Goal: Information Seeking & Learning: Learn about a topic

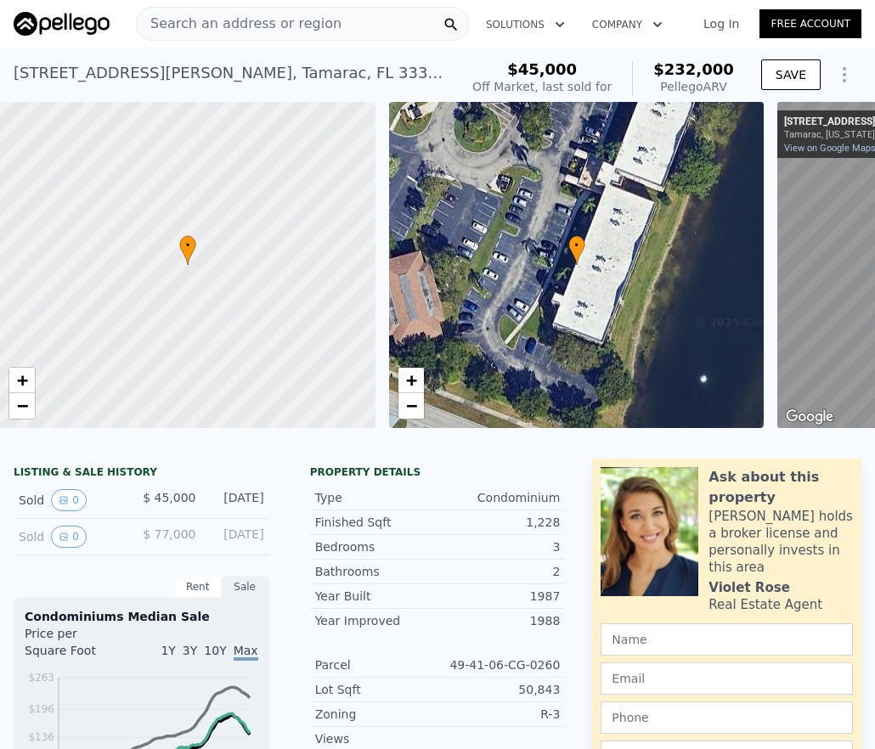
click at [219, 26] on span "Search an address or region" at bounding box center [239, 24] width 205 height 20
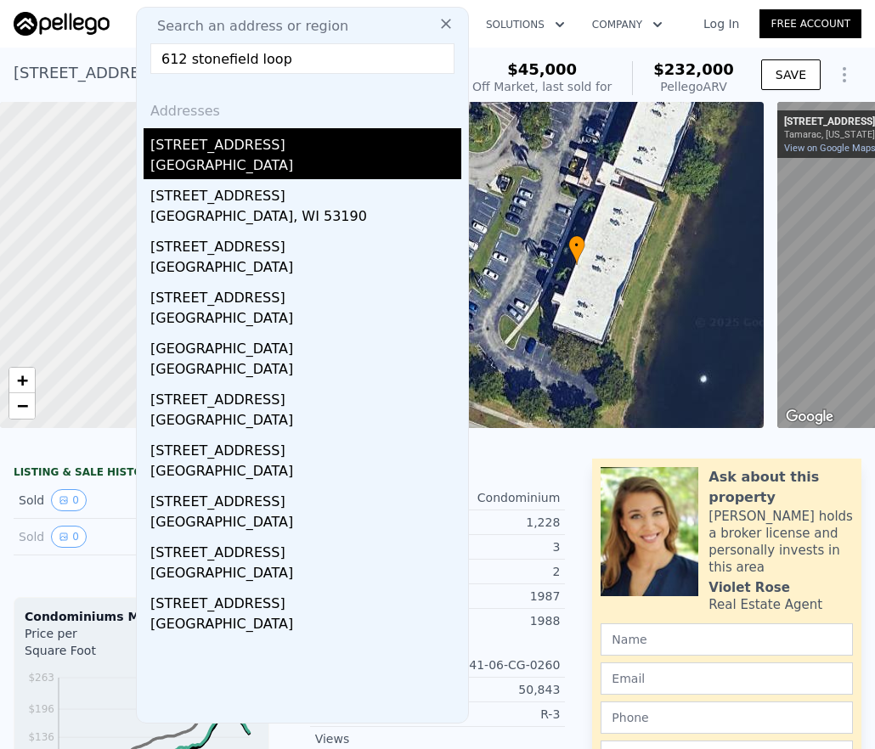
type input "612 stonefield loop"
click at [226, 162] on div "[GEOGRAPHIC_DATA]" at bounding box center [305, 167] width 311 height 24
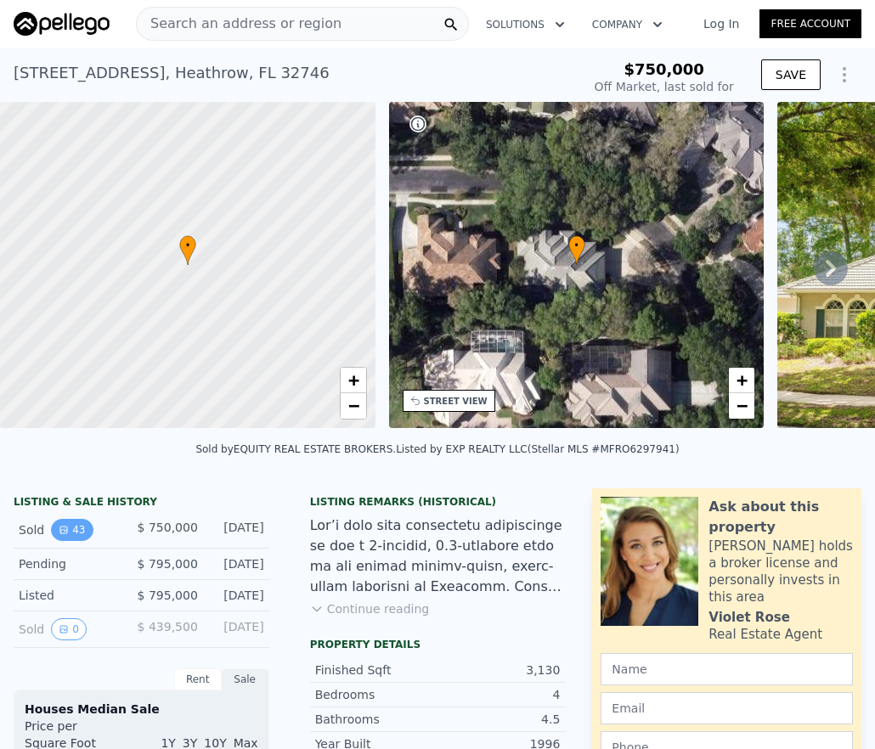
click at [68, 535] on icon "View historical data" at bounding box center [64, 530] width 10 height 10
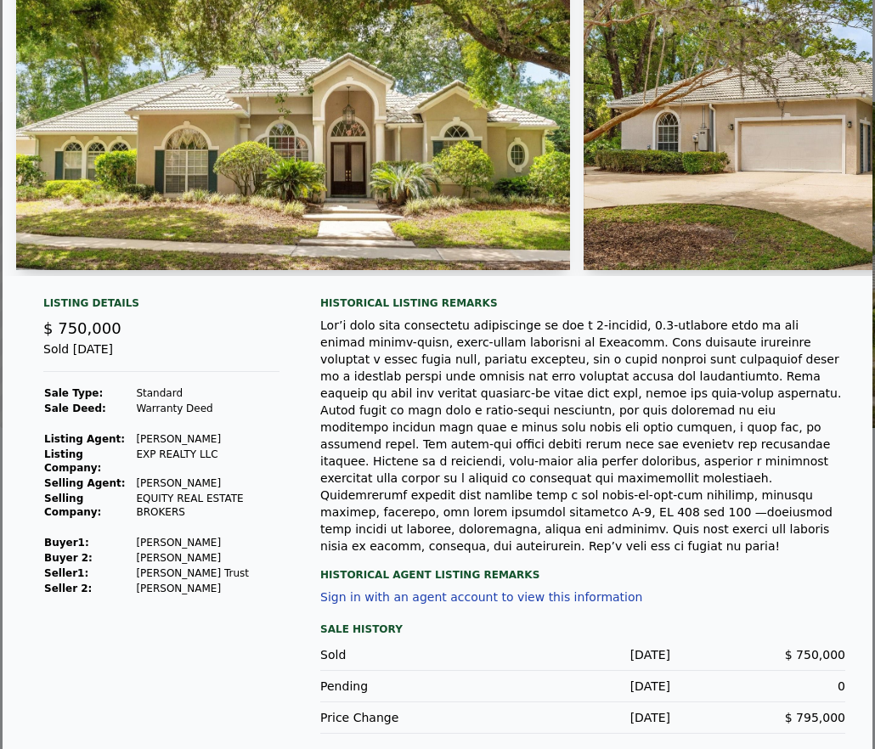
scroll to position [117, 0]
type input "$ 232,000"
type input "4"
type input "2"
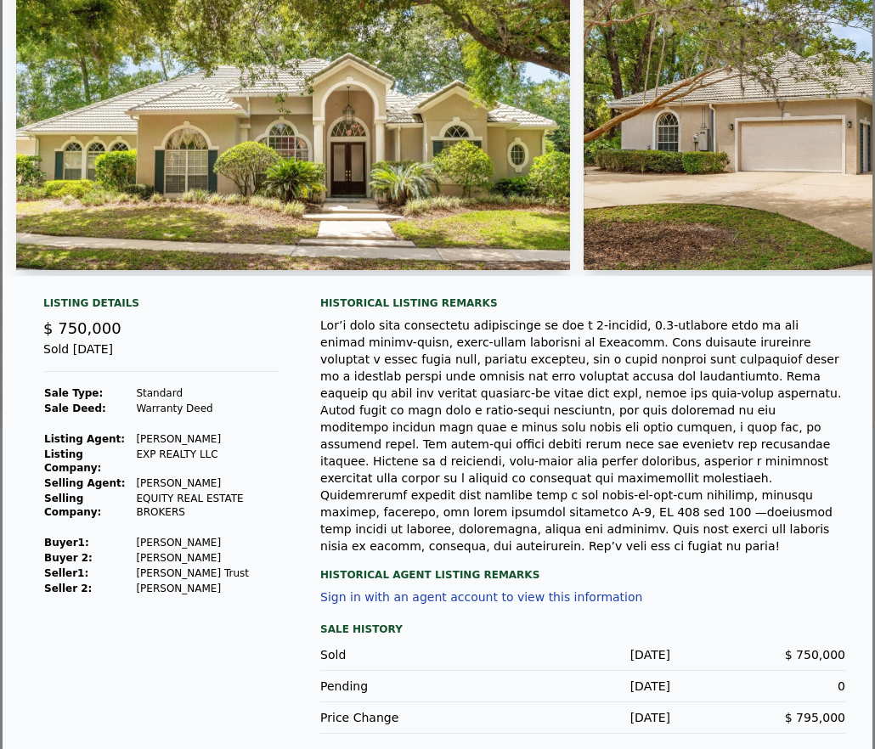
type input "2"
type input "1010"
type input "1705"
type input "$ 168,622"
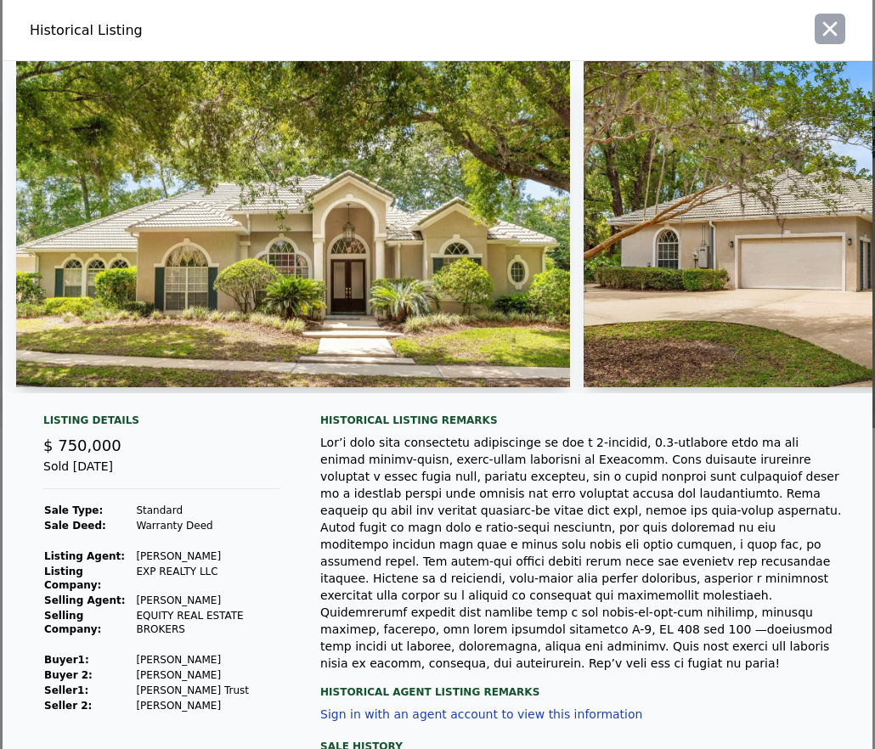
click at [818, 27] on icon "button" at bounding box center [830, 29] width 24 height 24
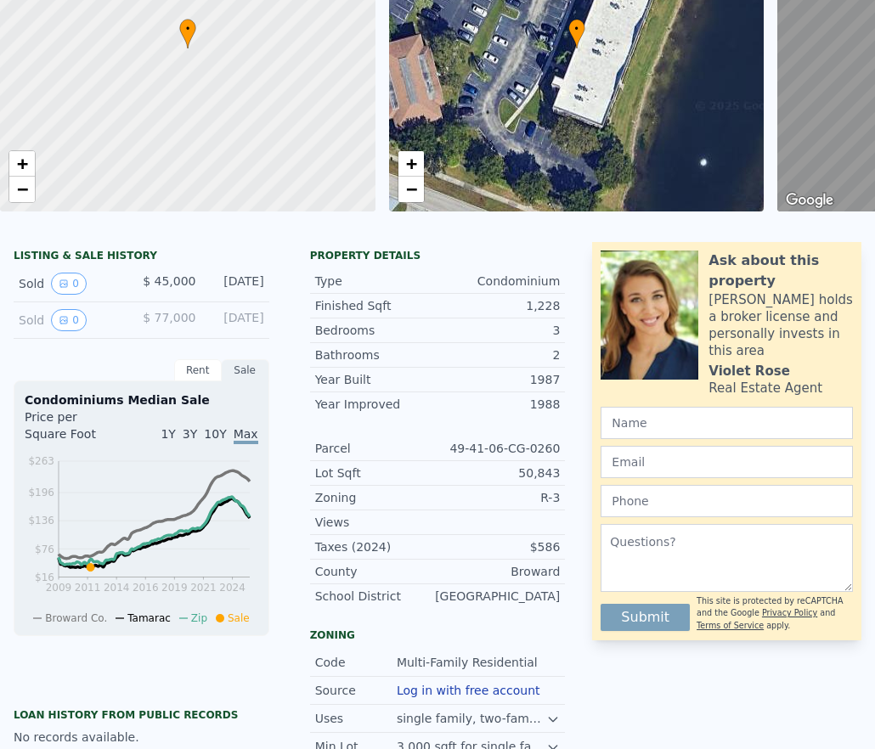
scroll to position [149, 0]
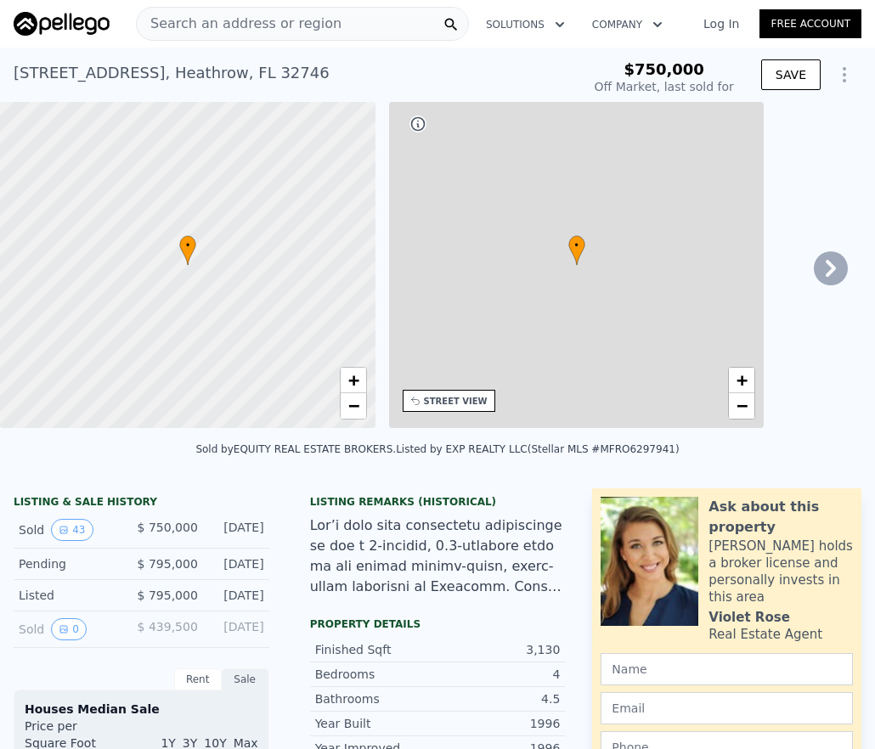
type input "$ 1,065,000"
type input "6"
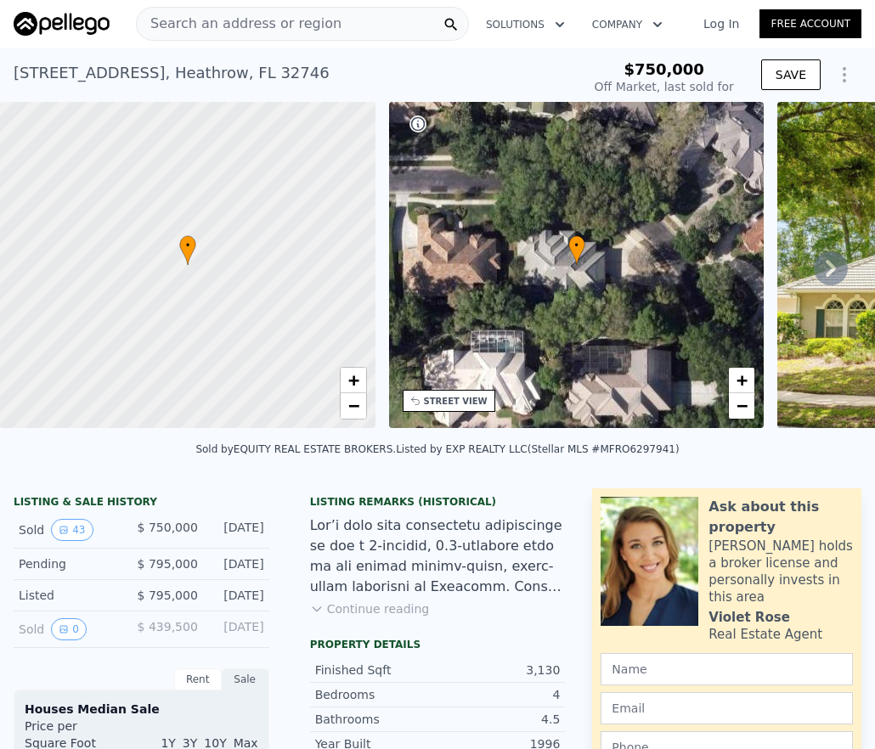
type input "3"
type input "4"
type input "2.5"
type input "4.5"
type input "2304"
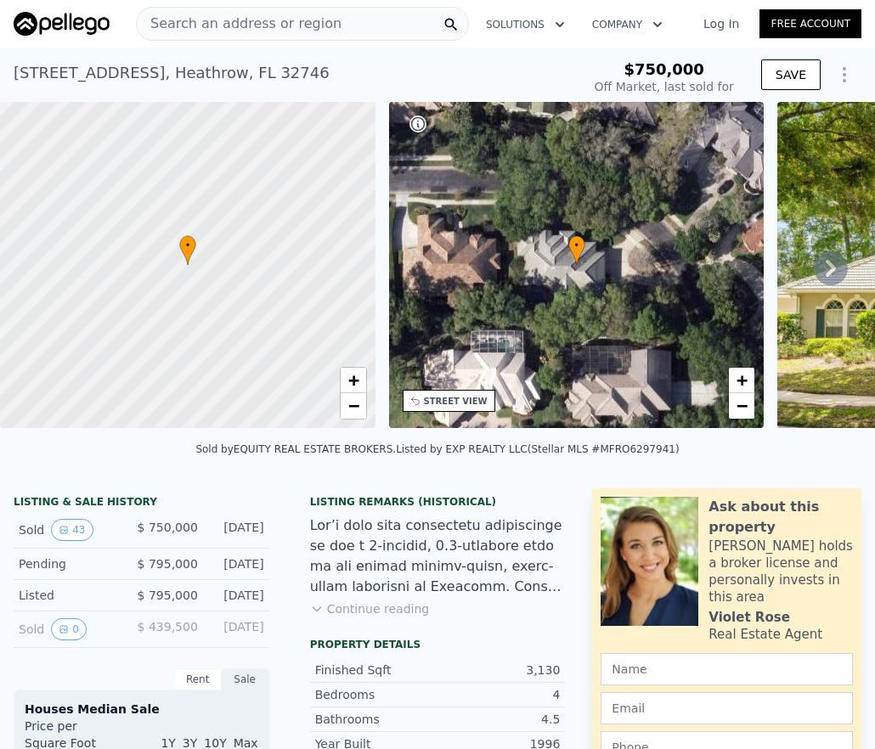
type input "3809"
type input "12196"
type input "25358"
type input "$ 190,912"
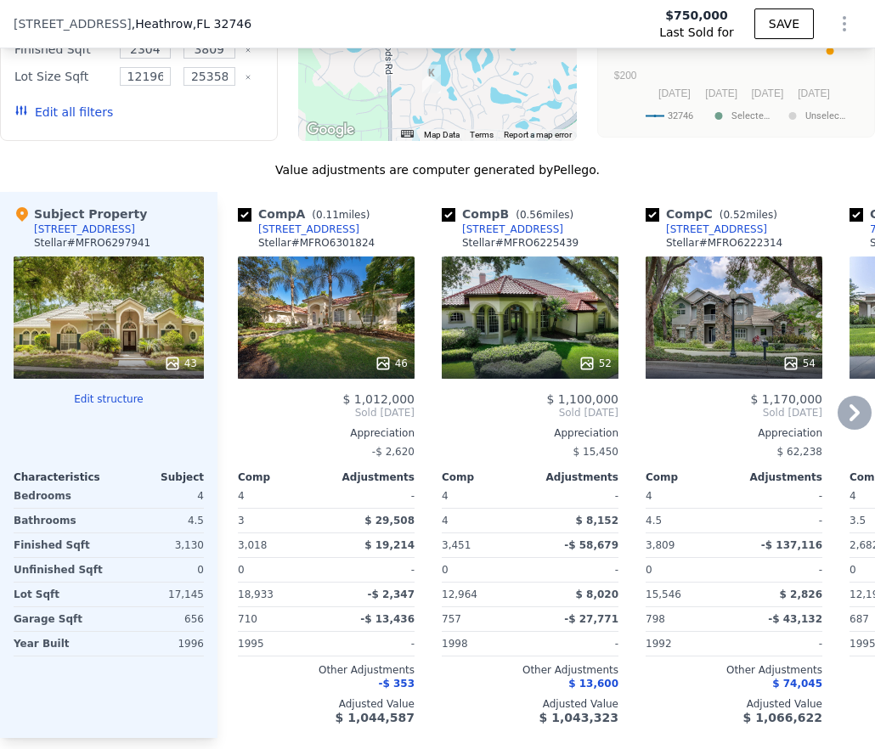
scroll to position [1793, 0]
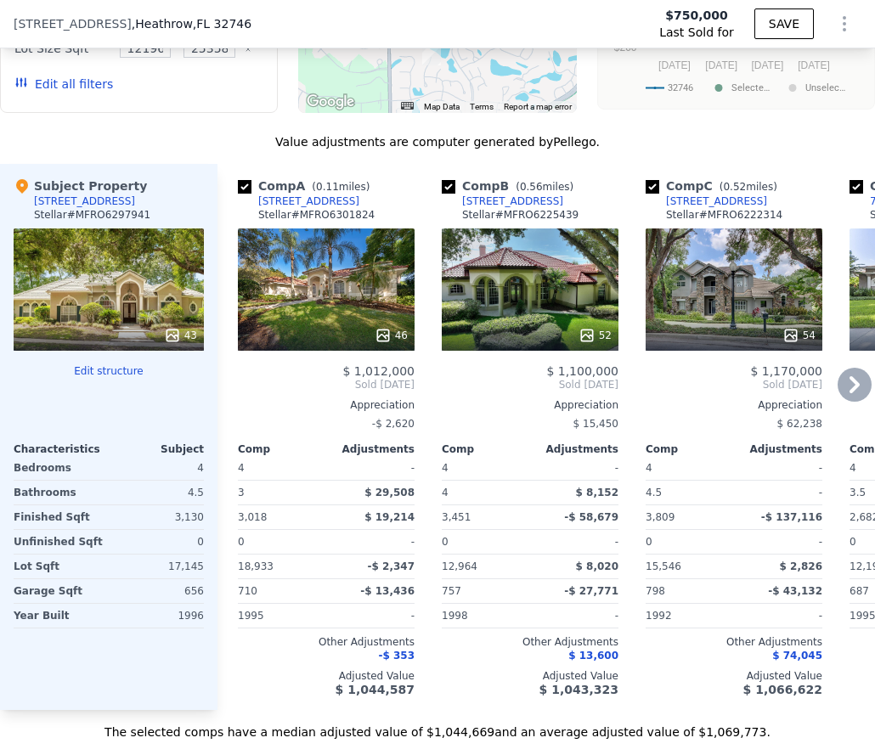
click at [837, 397] on icon at bounding box center [854, 385] width 34 height 34
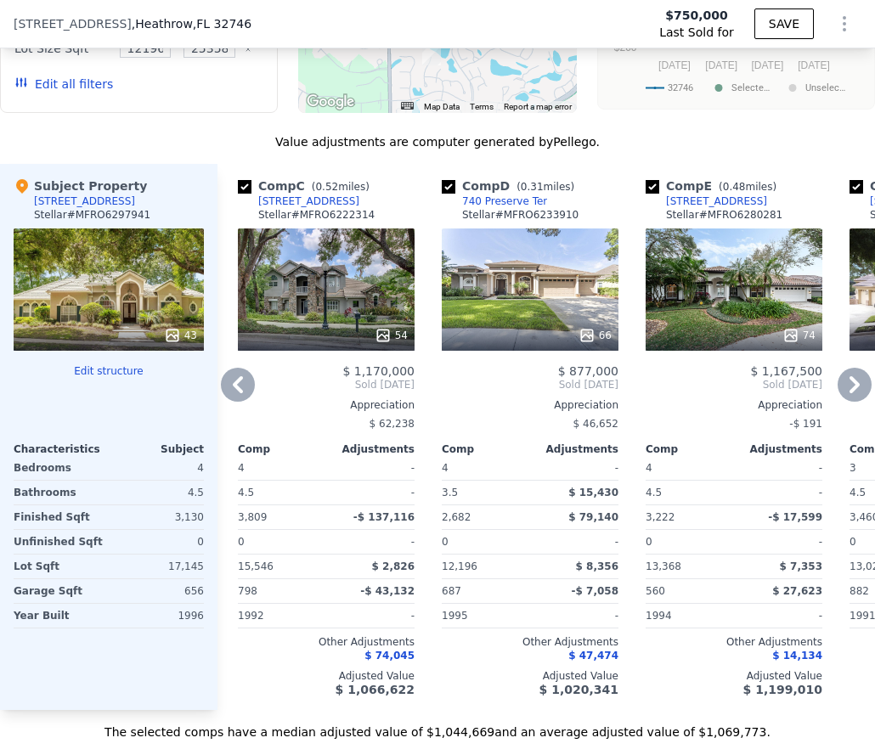
click at [837, 397] on icon at bounding box center [854, 385] width 34 height 34
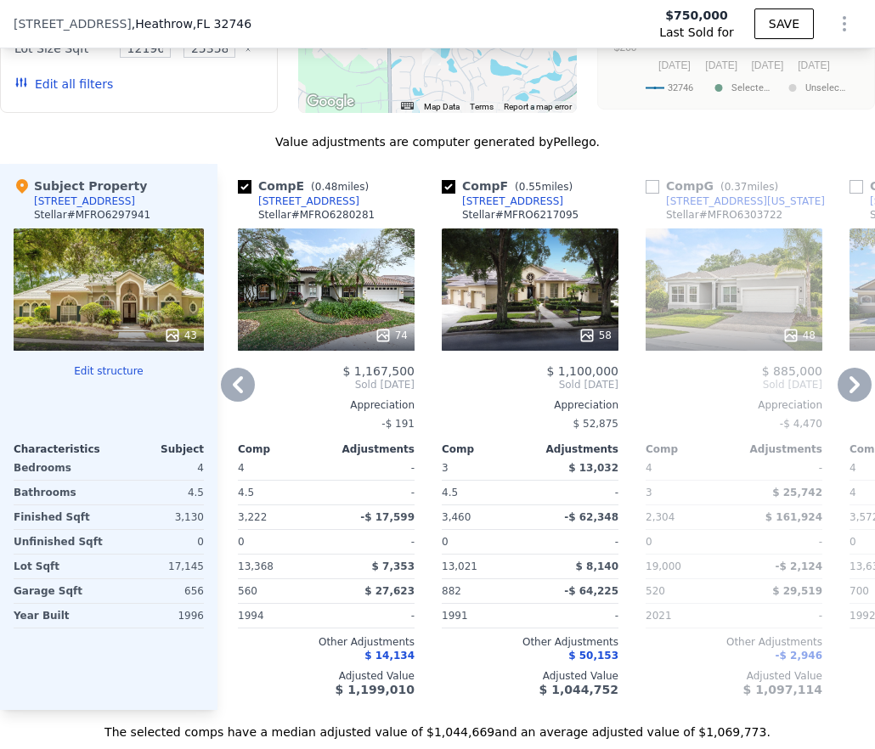
click at [837, 397] on icon at bounding box center [854, 385] width 34 height 34
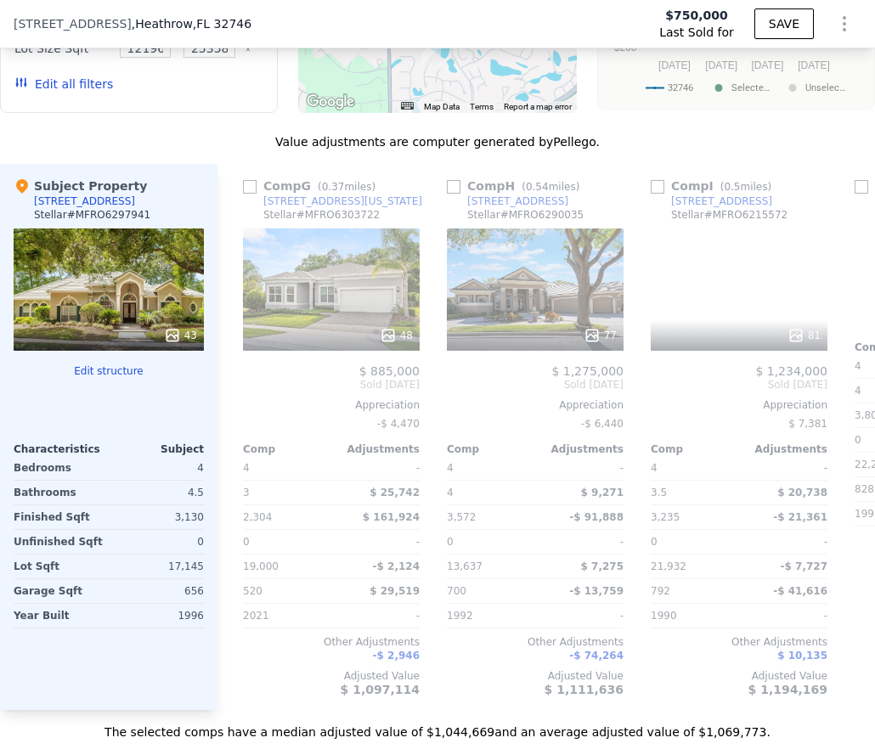
scroll to position [0, 1223]
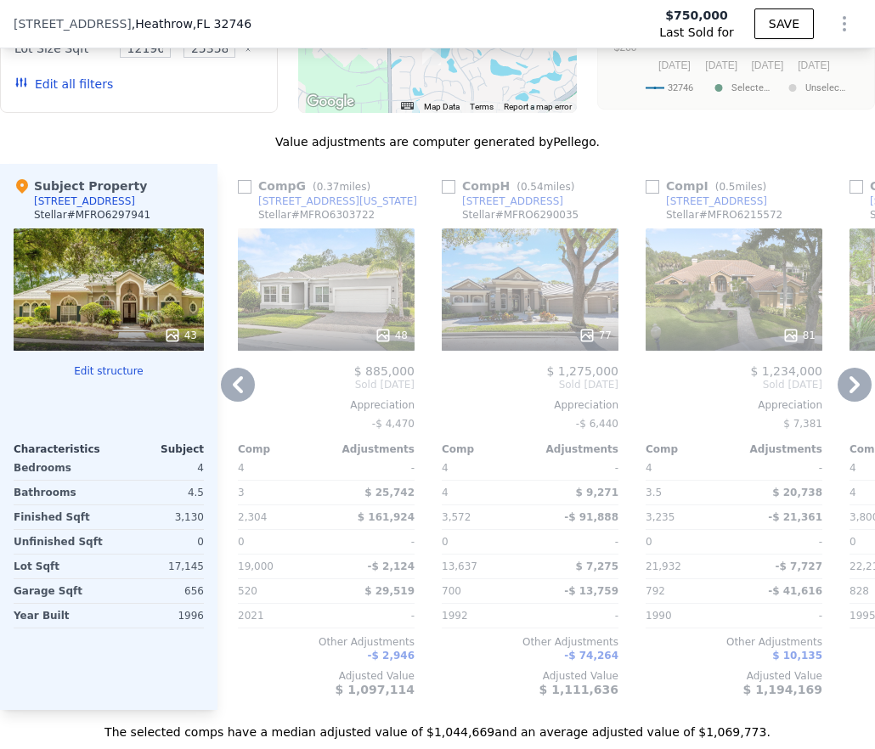
click at [534, 320] on div "77" at bounding box center [530, 289] width 177 height 122
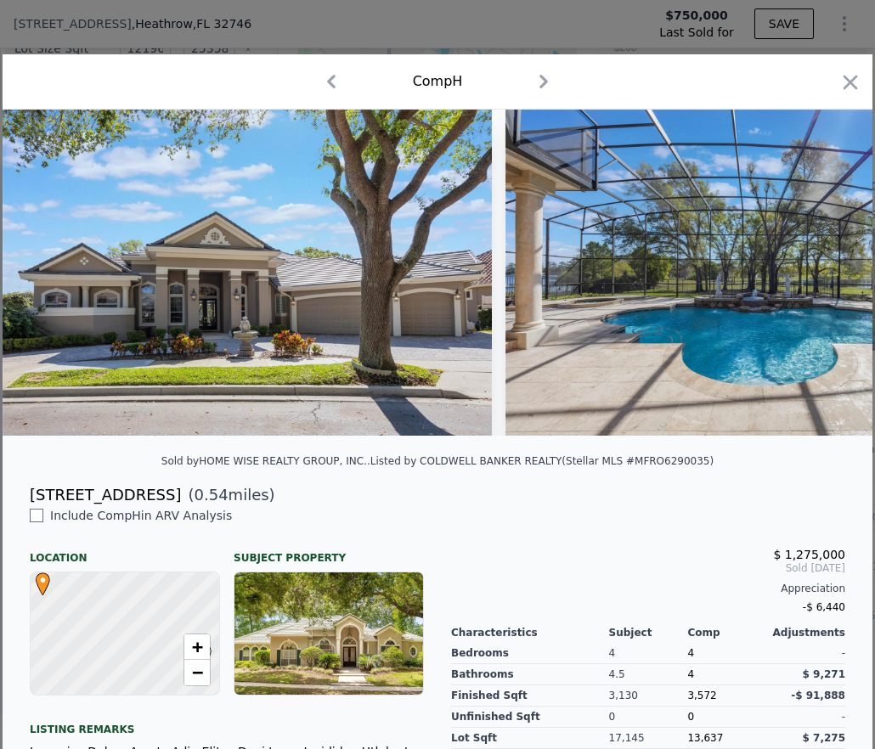
scroll to position [240, 0]
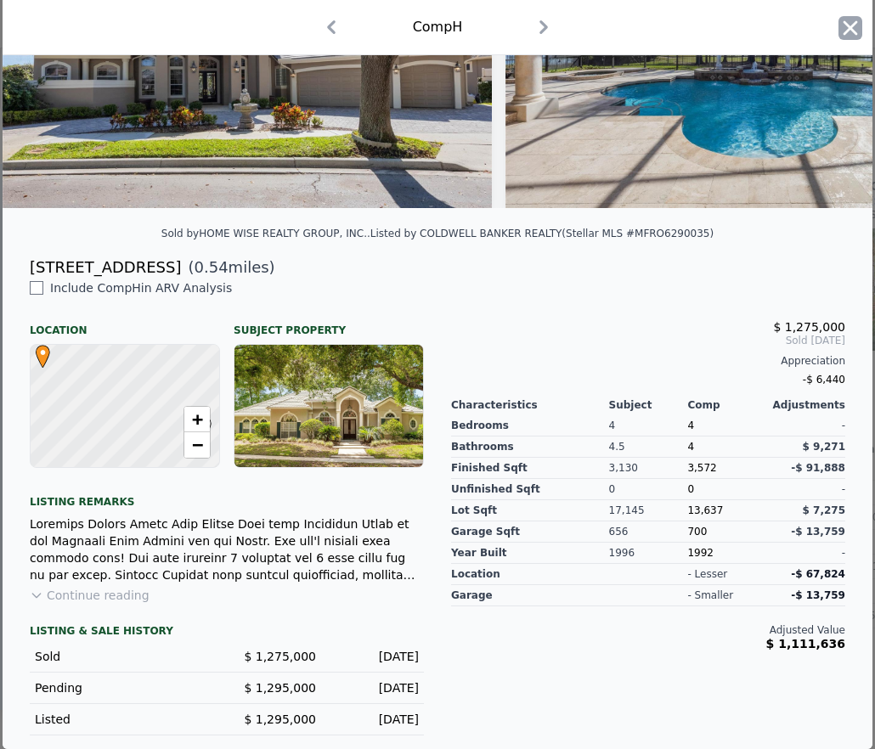
click at [843, 29] on icon "button" at bounding box center [850, 27] width 14 height 14
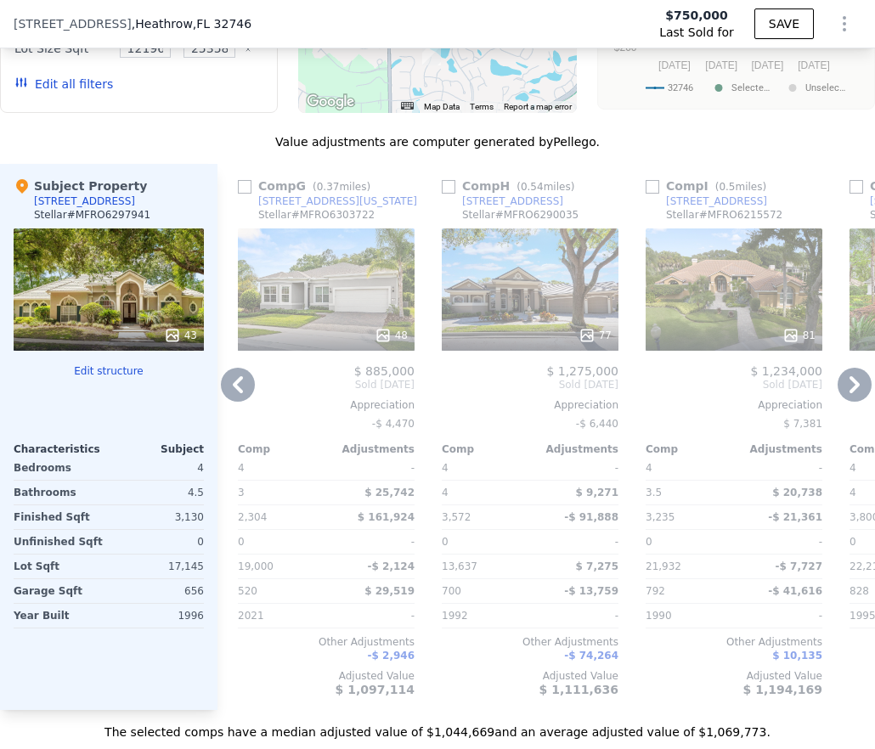
click at [335, 335] on div at bounding box center [326, 335] width 177 height 31
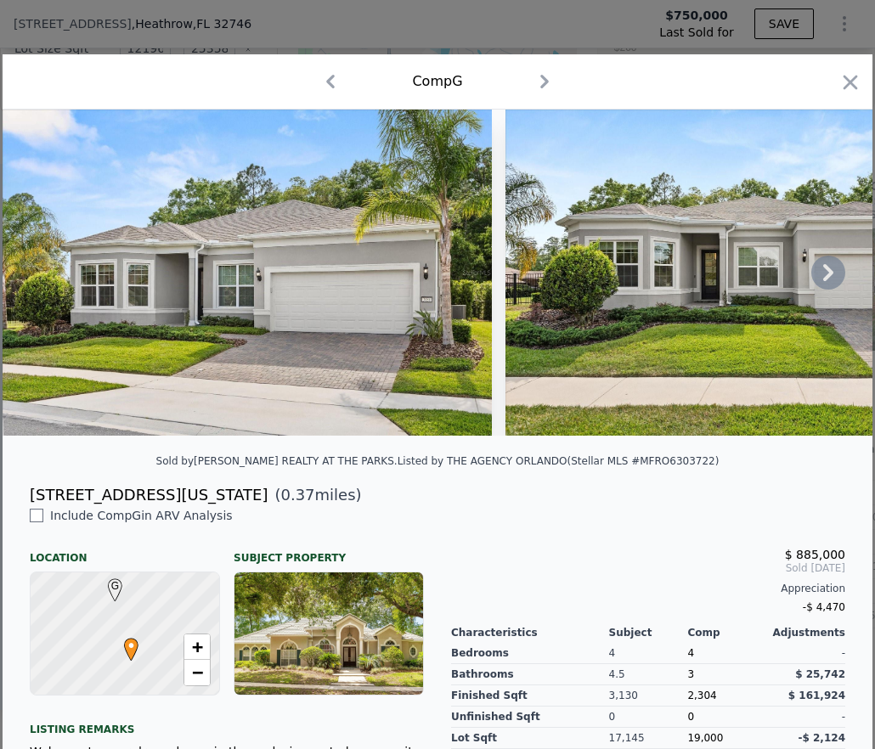
click at [823, 276] on icon at bounding box center [828, 273] width 34 height 34
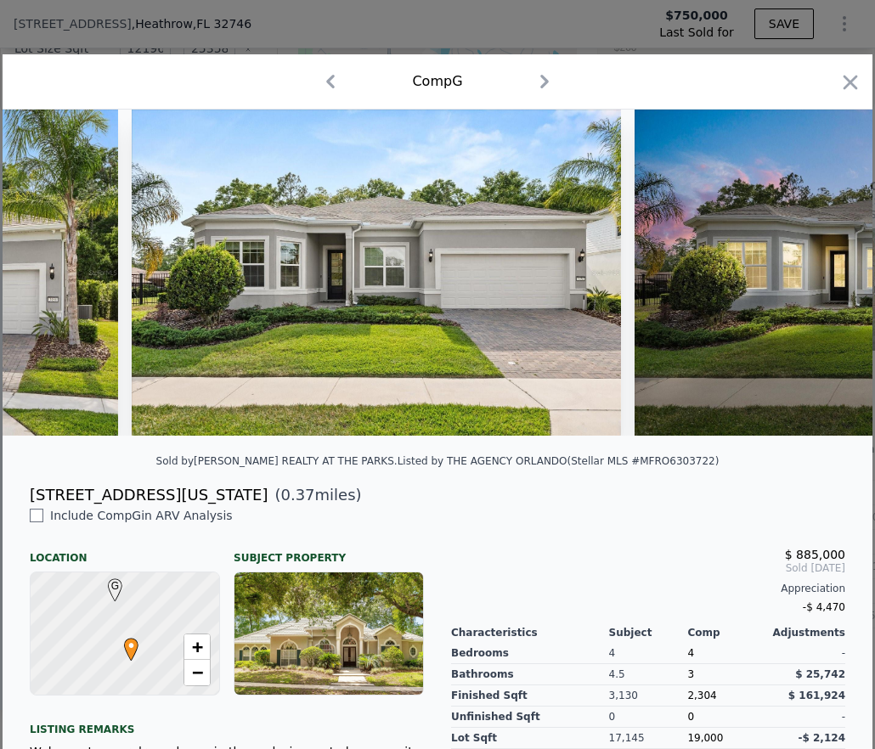
scroll to position [0, 408]
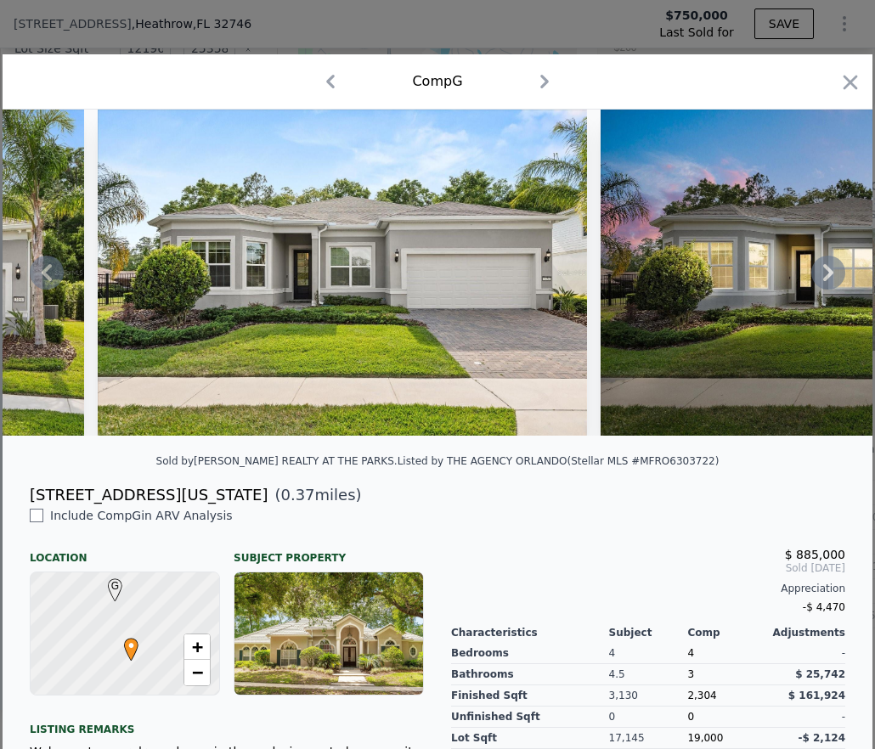
click at [823, 281] on icon at bounding box center [828, 272] width 10 height 17
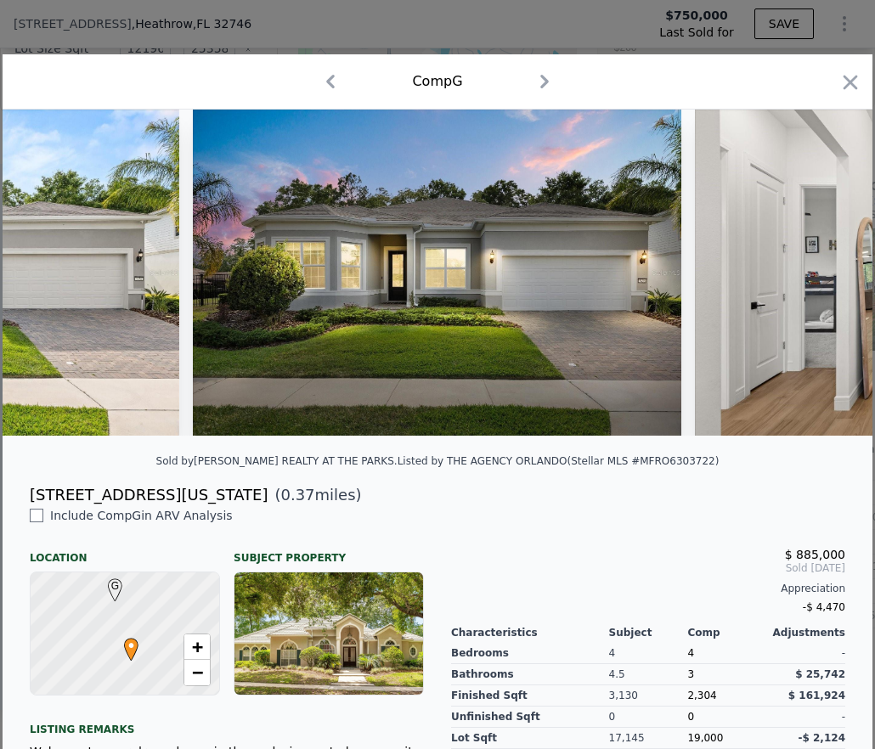
click at [823, 281] on icon at bounding box center [828, 272] width 10 height 17
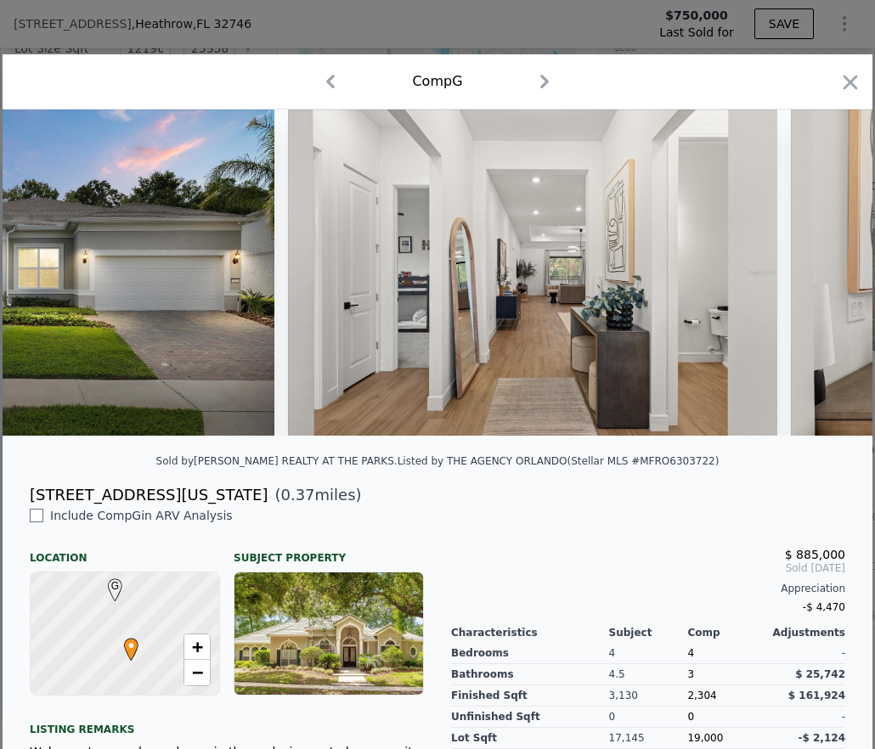
click at [818, 282] on div at bounding box center [437, 273] width 869 height 326
click at [823, 281] on icon at bounding box center [828, 272] width 10 height 17
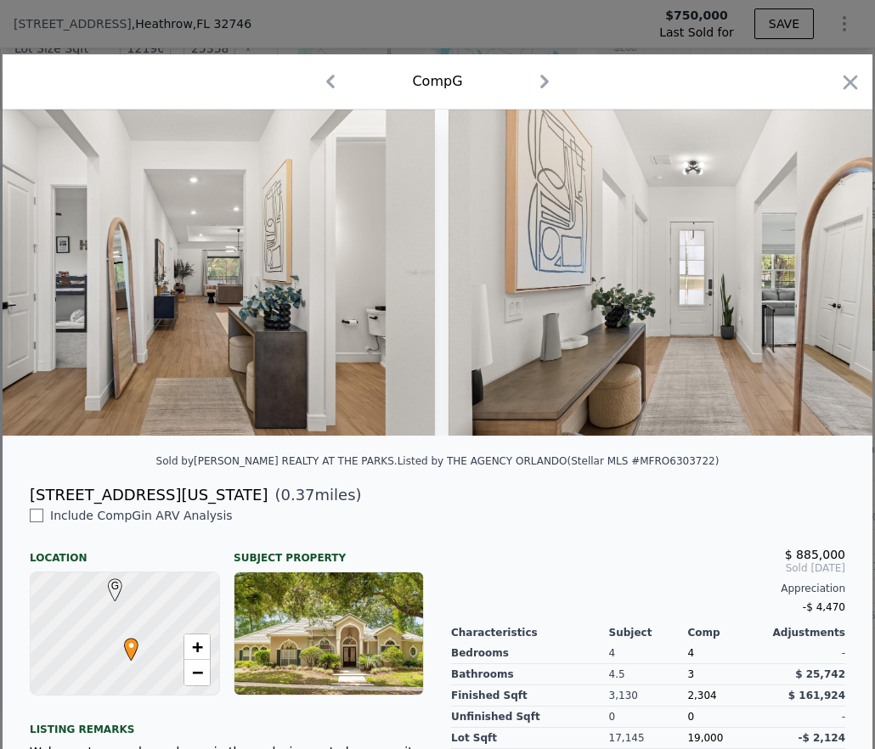
click at [818, 282] on img at bounding box center [692, 273] width 489 height 326
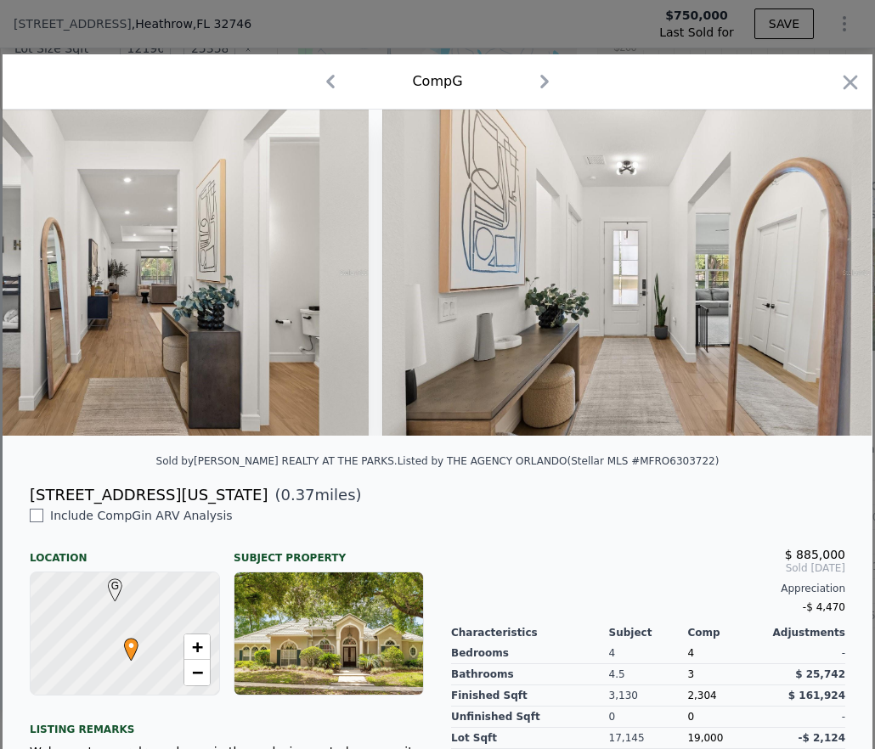
click at [818, 282] on img at bounding box center [626, 273] width 489 height 326
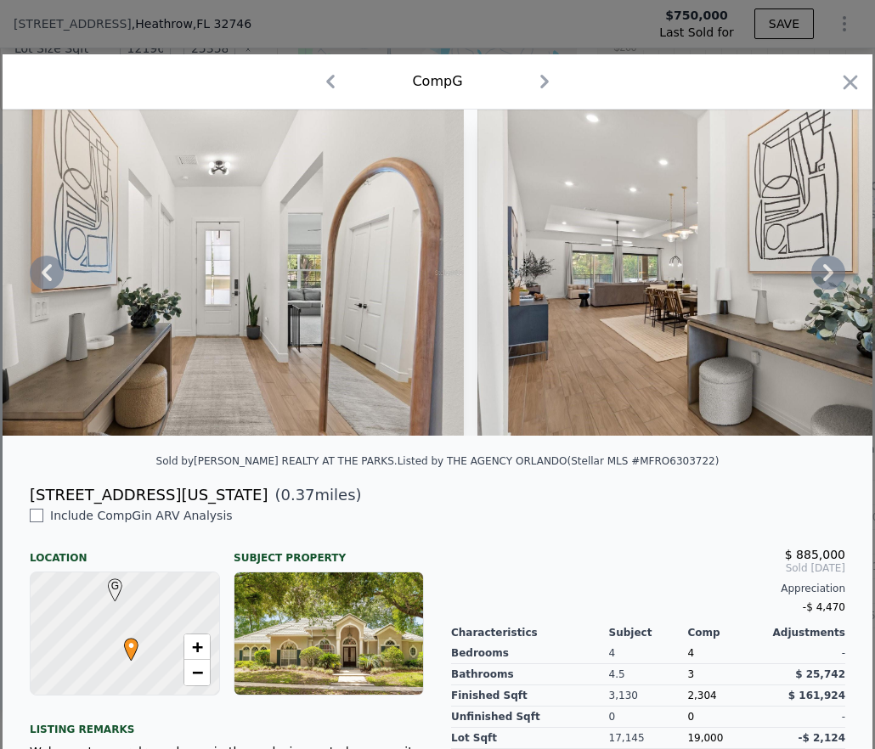
click at [823, 281] on icon at bounding box center [828, 272] width 10 height 17
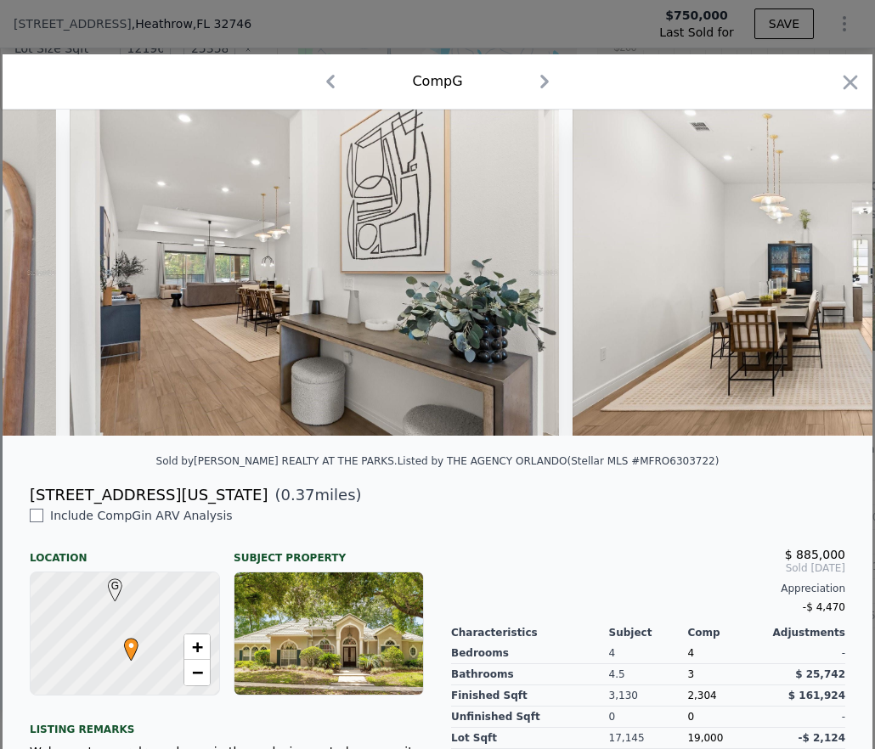
click at [818, 282] on div at bounding box center [437, 273] width 869 height 326
click at [838, 73] on icon "button" at bounding box center [850, 82] width 24 height 24
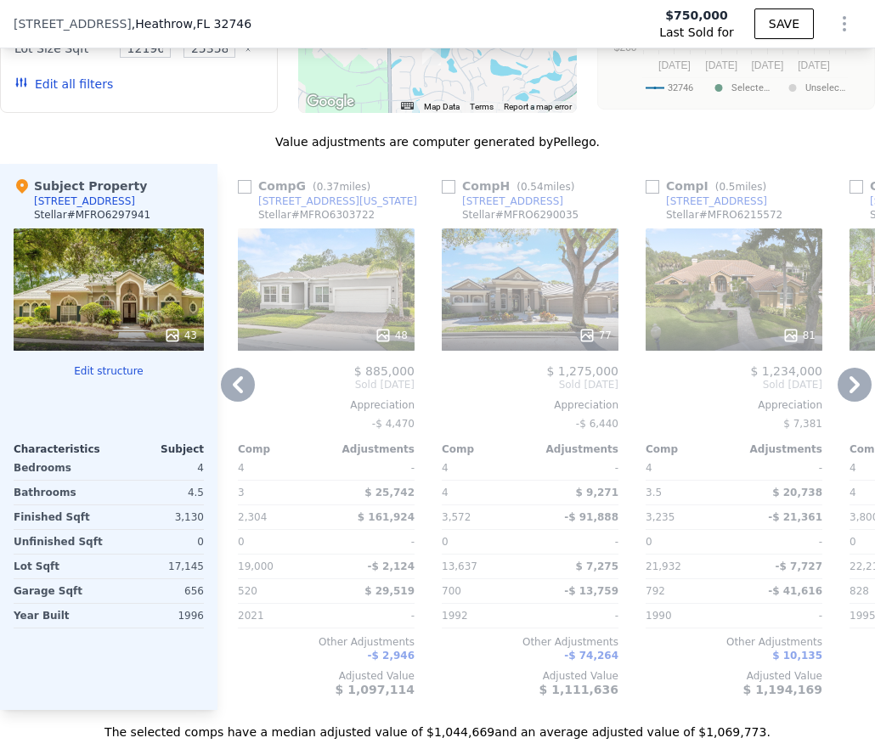
click at [765, 326] on div "81" at bounding box center [733, 289] width 177 height 122
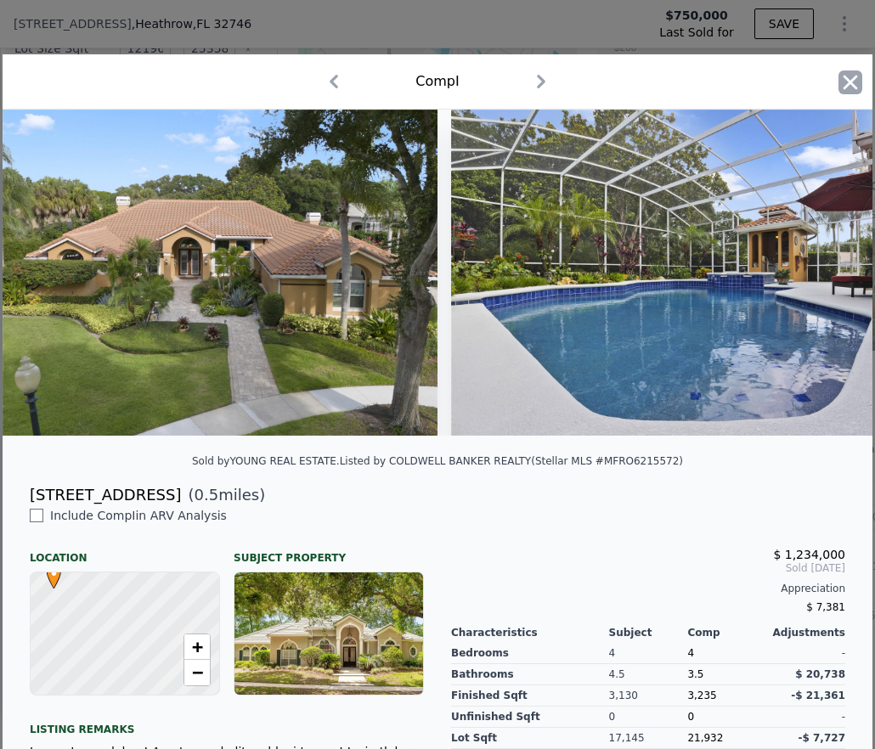
click at [843, 85] on icon "button" at bounding box center [850, 82] width 14 height 14
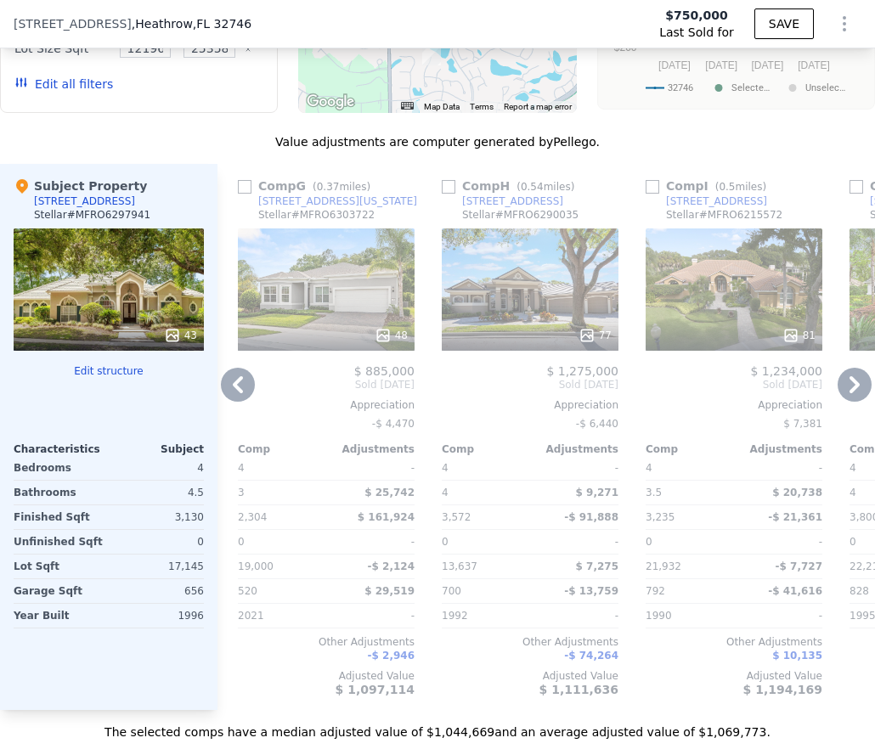
click at [847, 402] on icon at bounding box center [854, 385] width 34 height 34
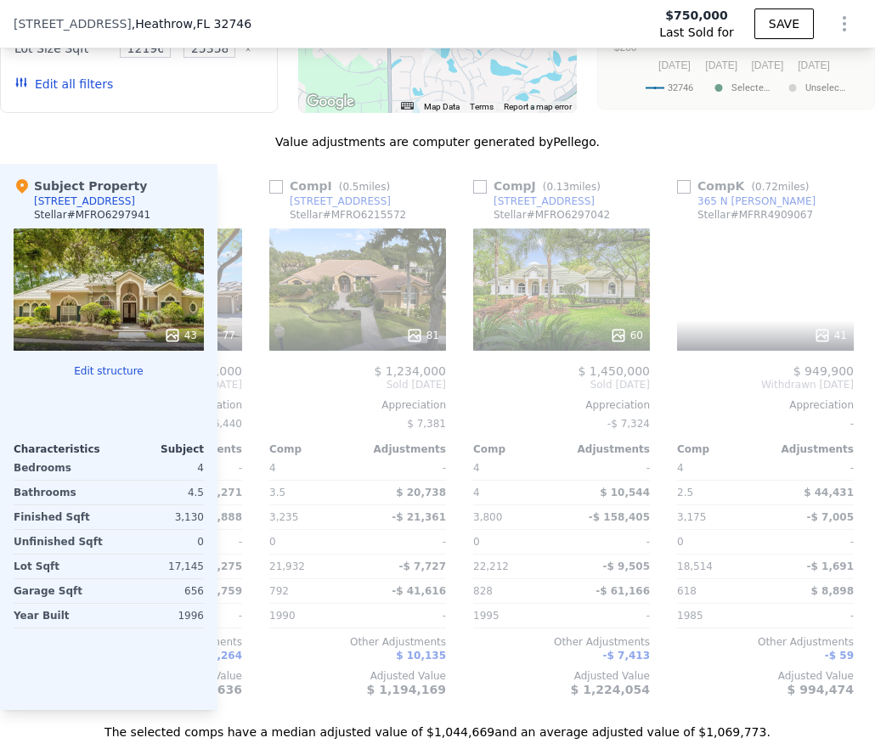
scroll to position [0, 1630]
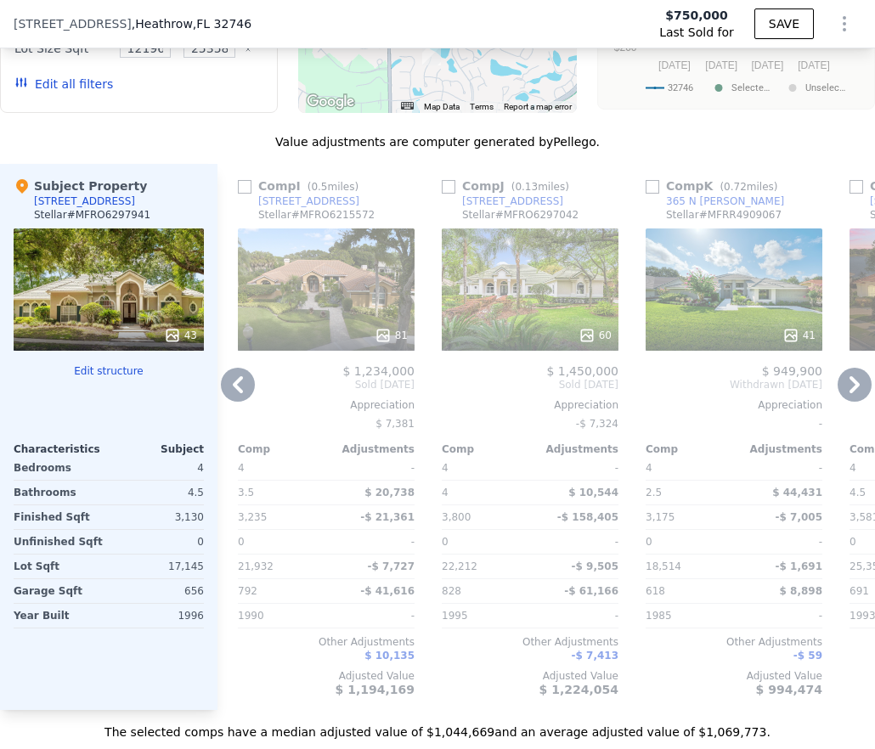
click at [853, 402] on icon at bounding box center [854, 385] width 34 height 34
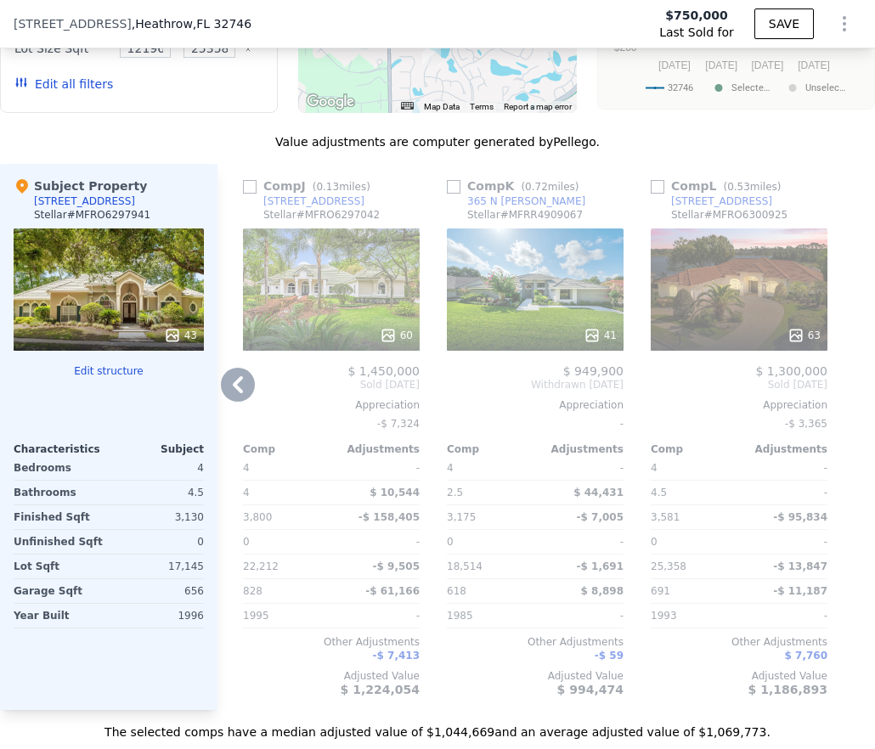
click at [737, 307] on div "63" at bounding box center [738, 289] width 177 height 122
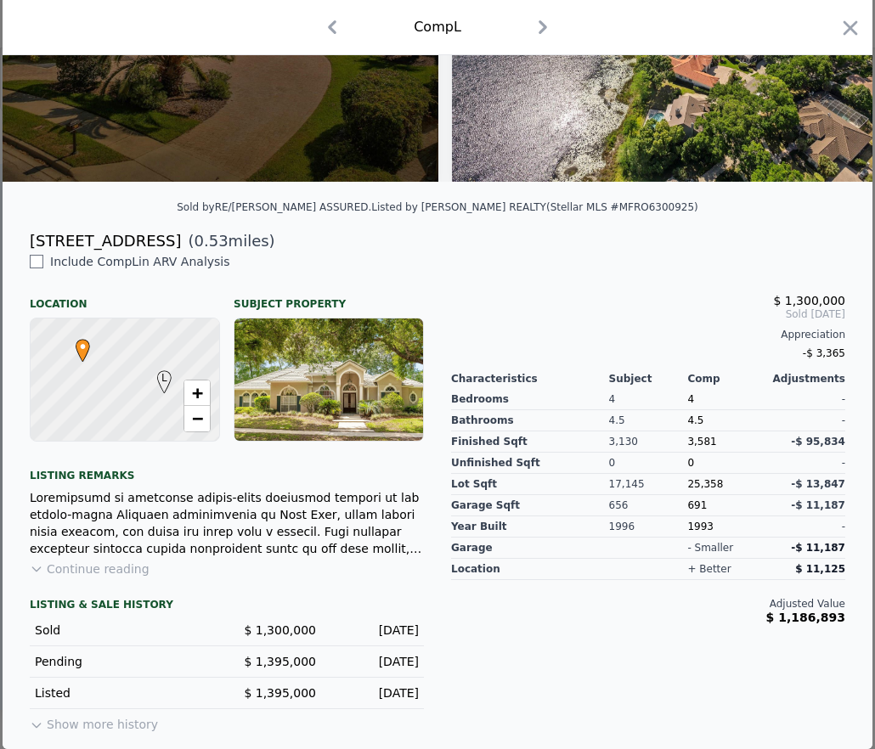
scroll to position [141, 0]
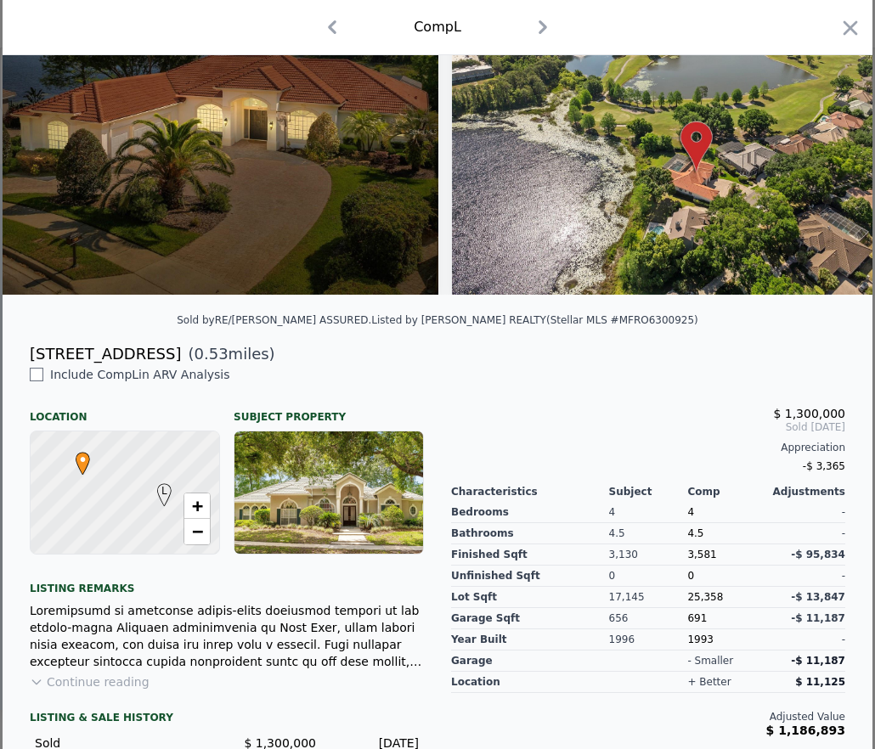
click at [841, 27] on icon "button" at bounding box center [850, 28] width 24 height 24
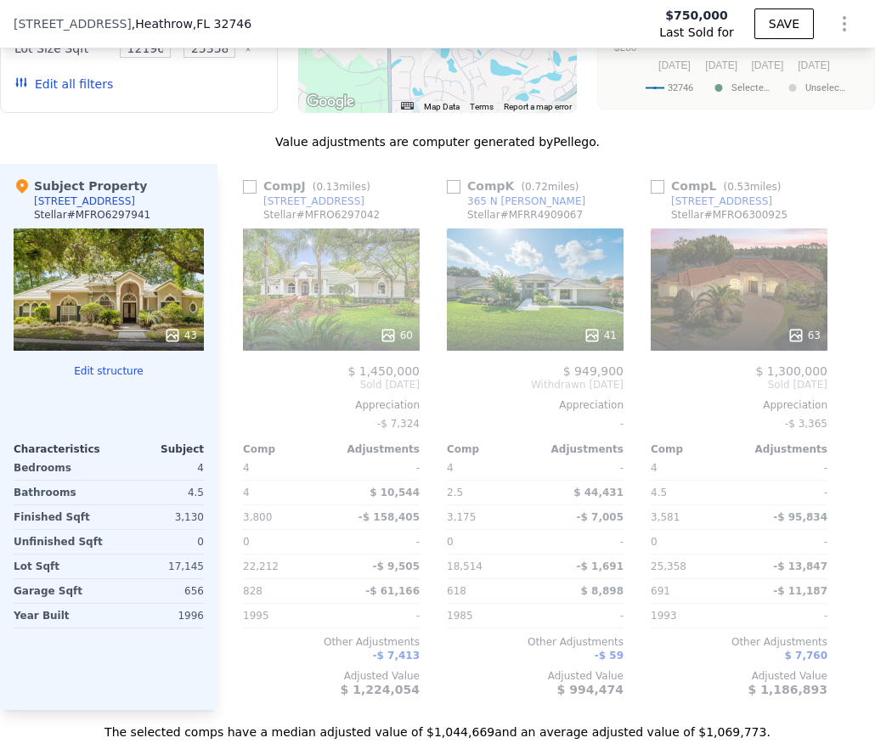
click at [725, 149] on div "Value adjustments are computer generated by Pellego ." at bounding box center [437, 141] width 875 height 17
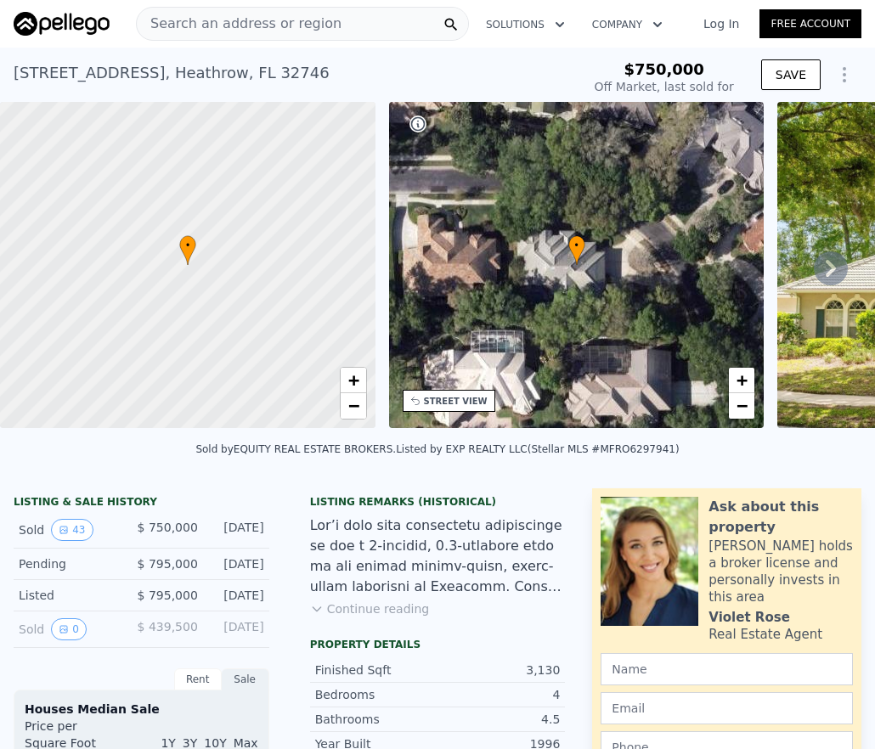
click at [340, 27] on div "Search an address or region" at bounding box center [302, 24] width 333 height 34
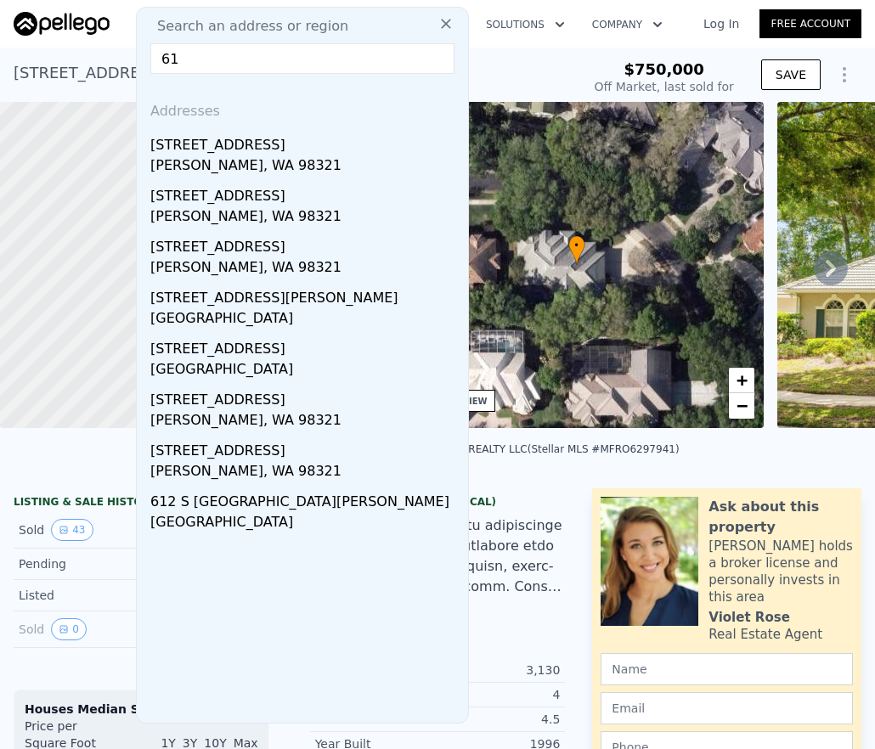
type input "6"
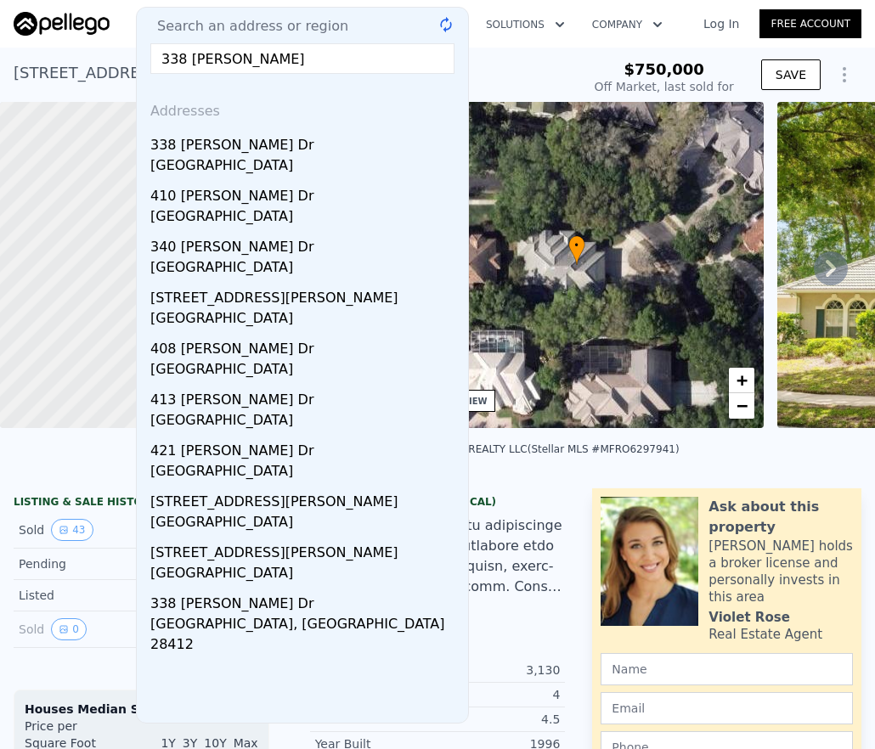
type input "338 [PERSON_NAME]"
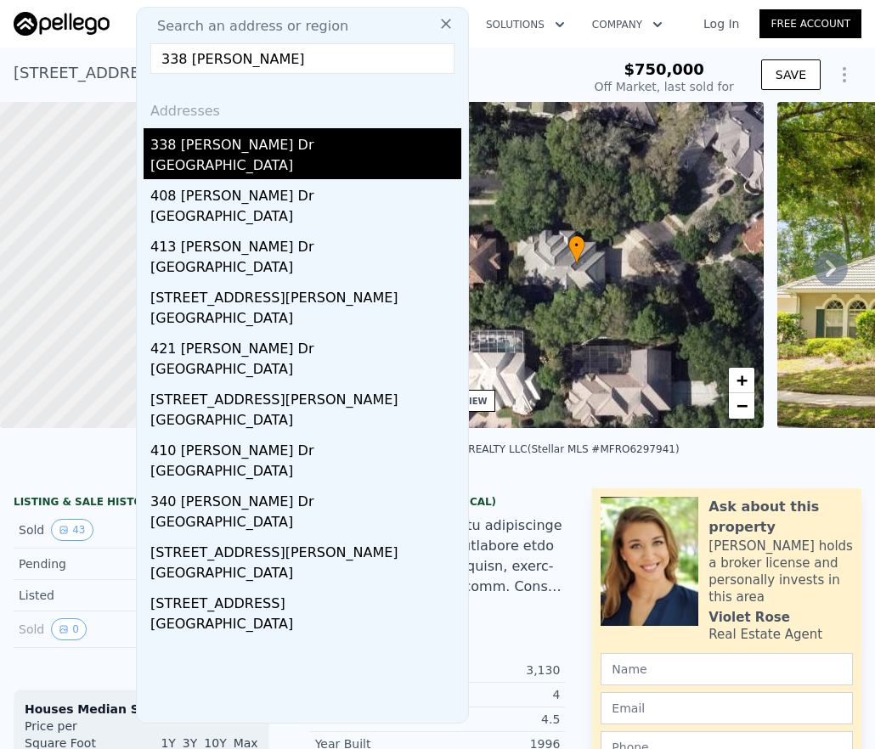
click at [242, 155] on div "338 [PERSON_NAME] Dr" at bounding box center [305, 141] width 311 height 27
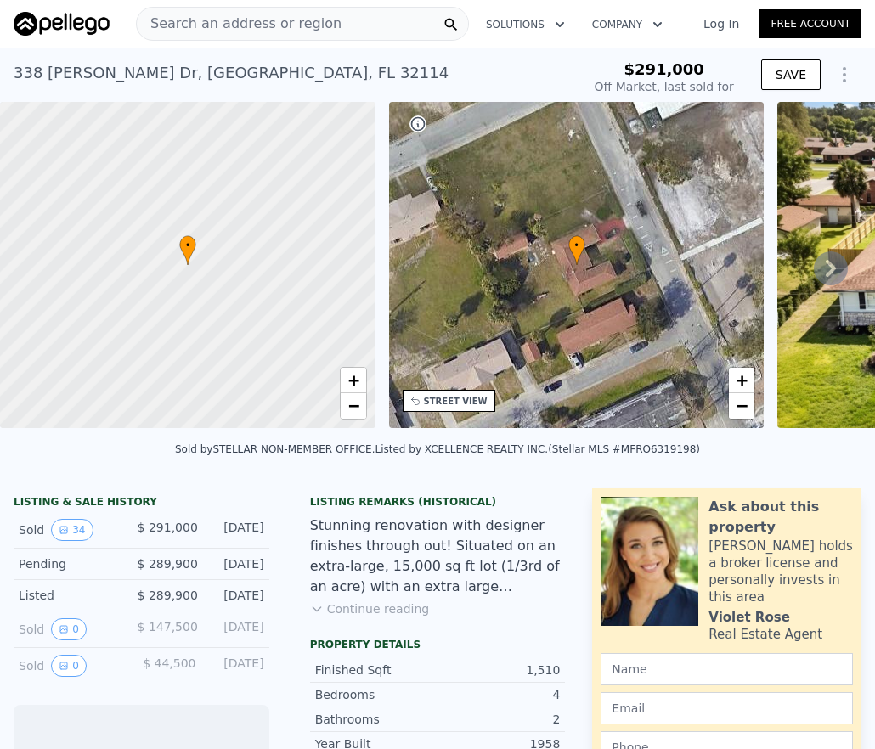
click at [825, 284] on icon at bounding box center [830, 268] width 34 height 34
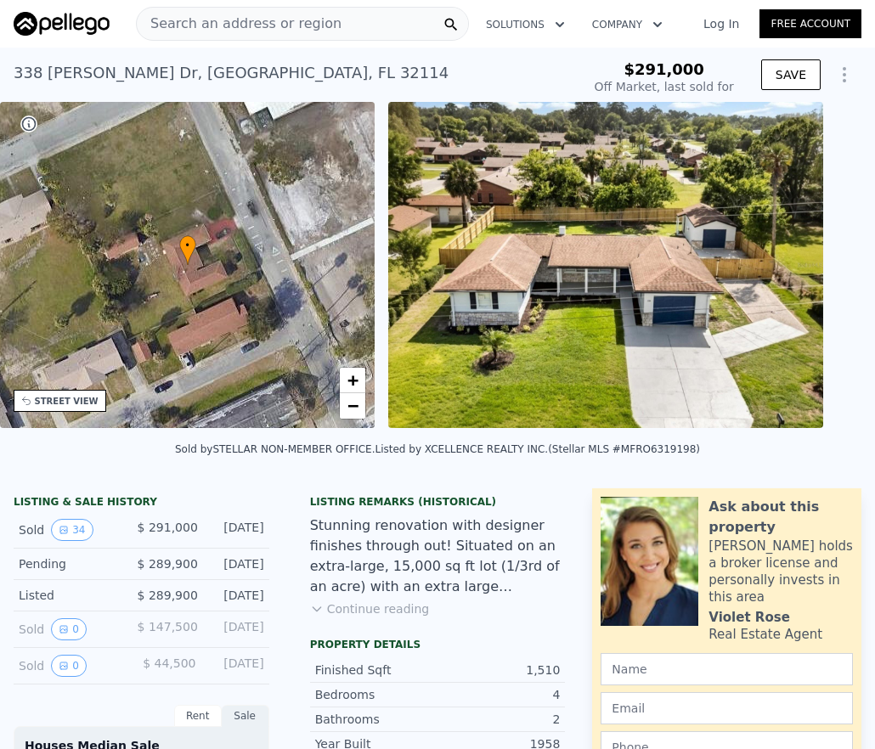
type input "-$ 308,284"
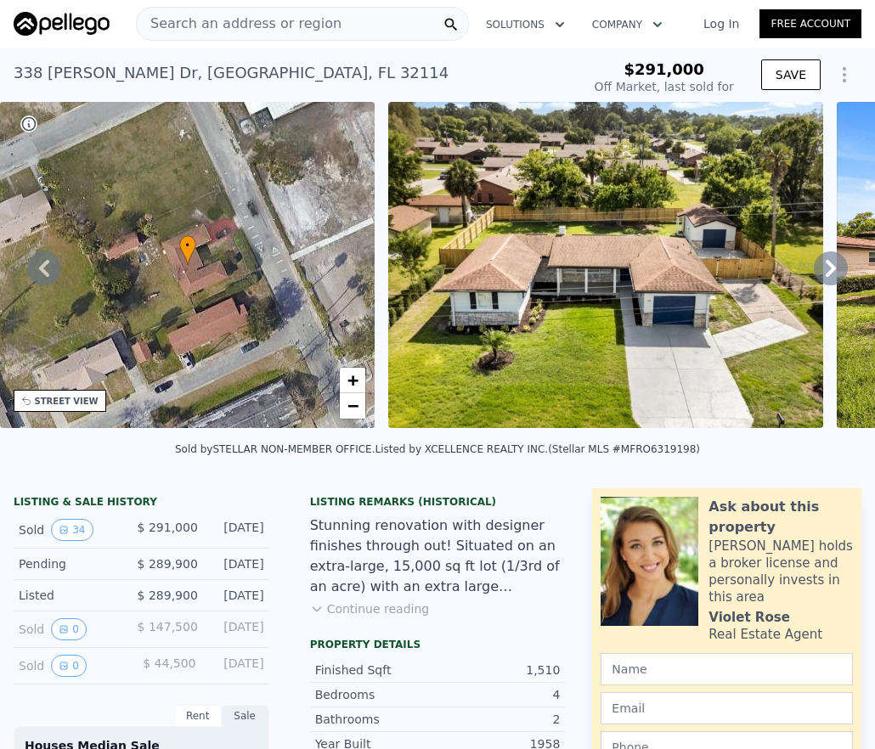
click at [825, 284] on icon at bounding box center [830, 268] width 34 height 34
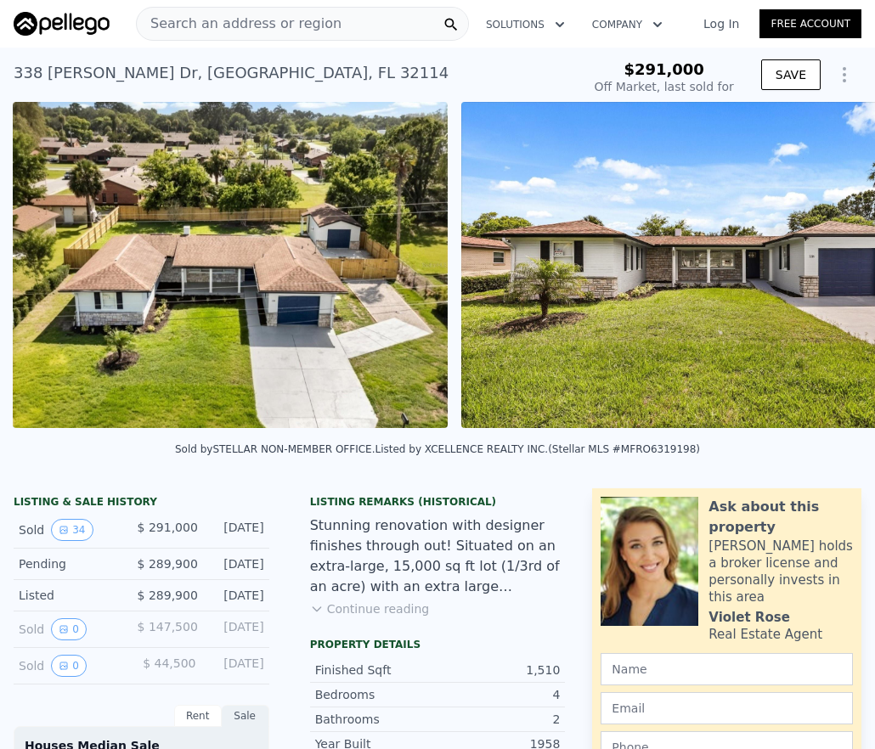
scroll to position [0, 777]
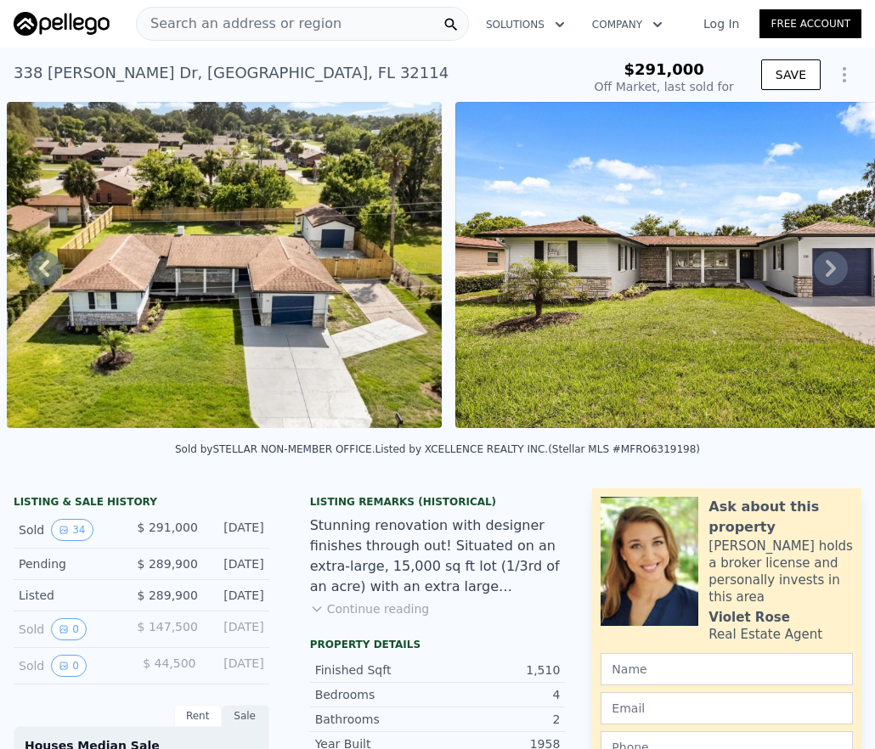
click at [824, 283] on icon at bounding box center [830, 268] width 34 height 34
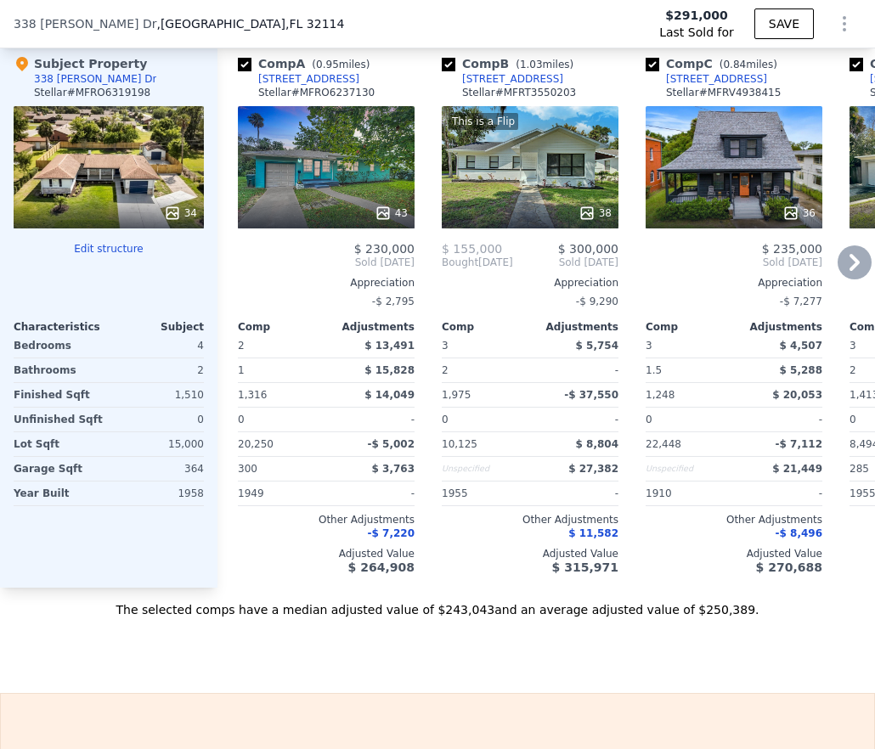
scroll to position [1919, 0]
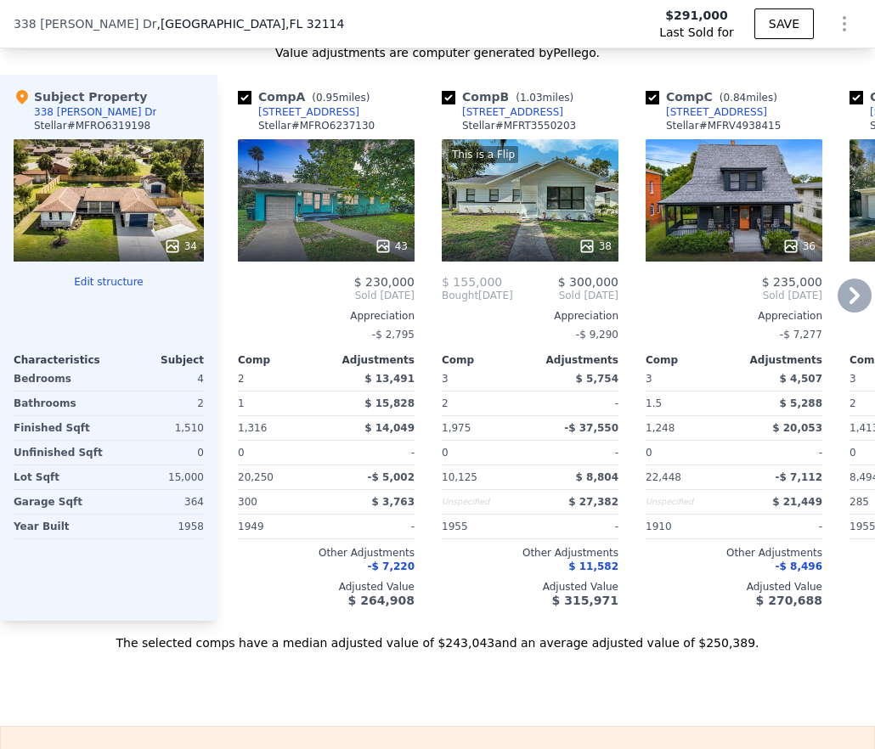
click at [840, 310] on icon at bounding box center [854, 295] width 34 height 34
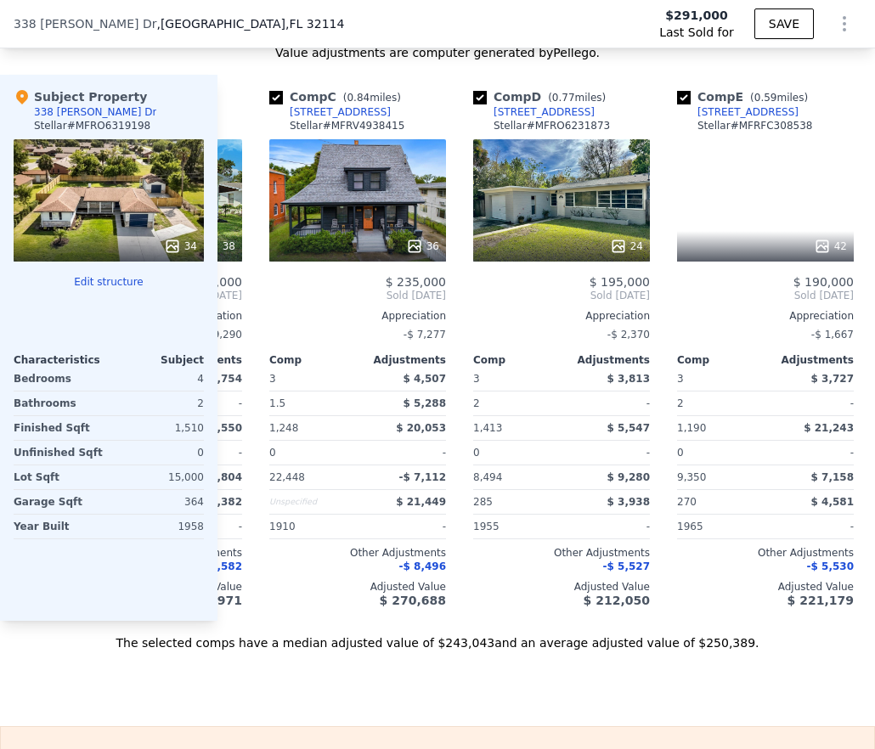
scroll to position [0, 408]
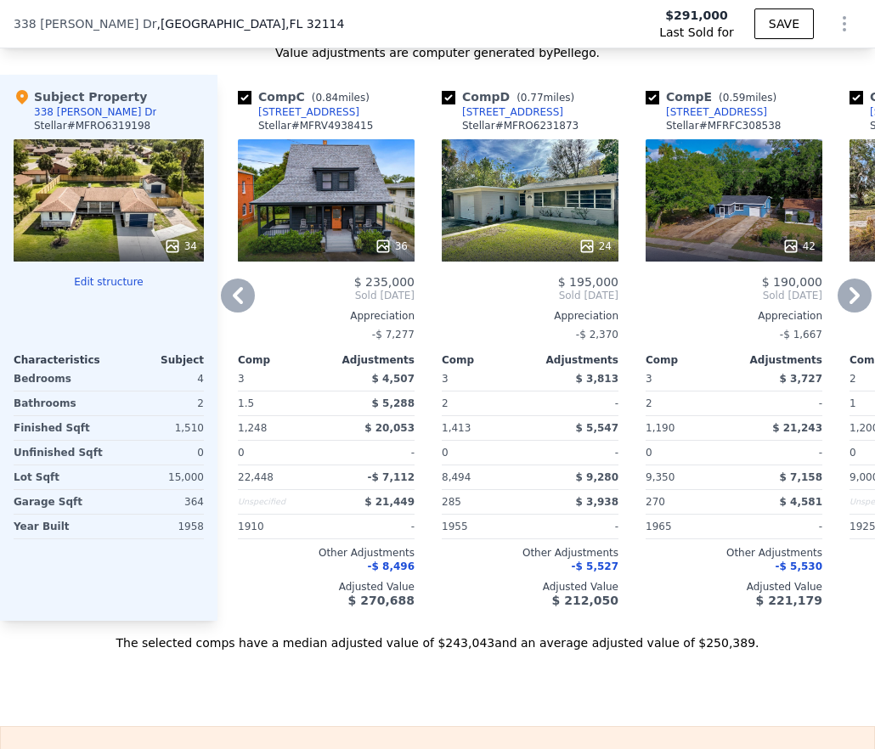
click at [840, 310] on icon at bounding box center [854, 295] width 34 height 34
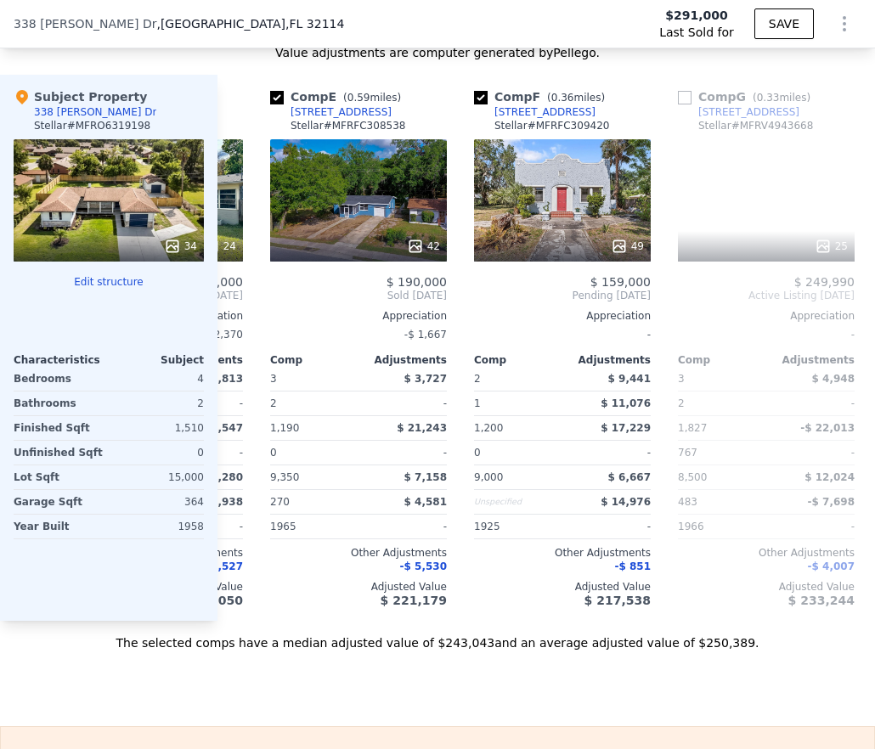
scroll to position [0, 815]
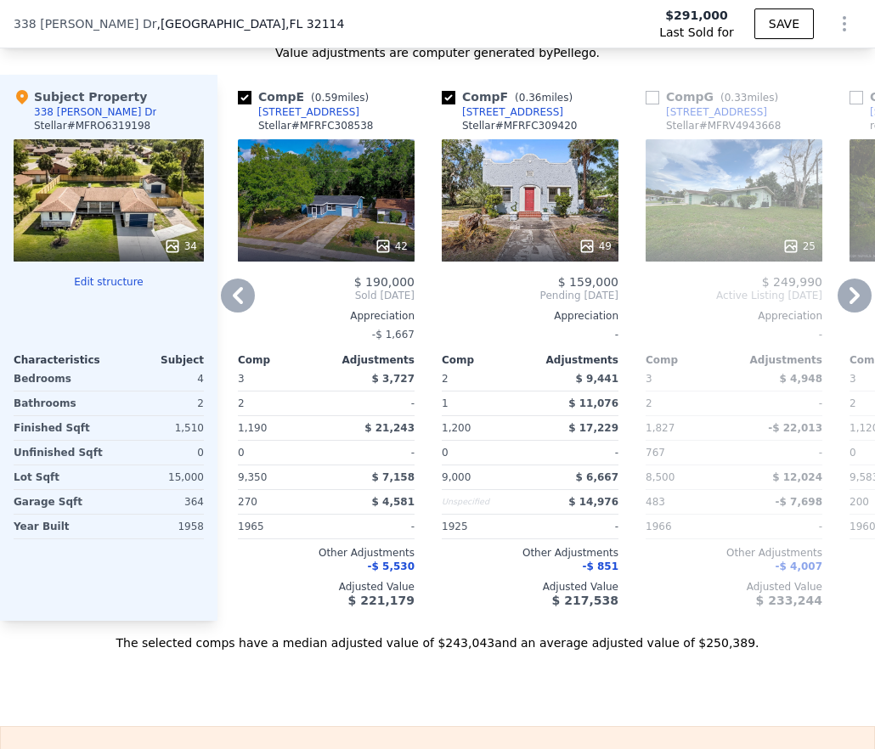
click at [840, 310] on icon at bounding box center [854, 295] width 34 height 34
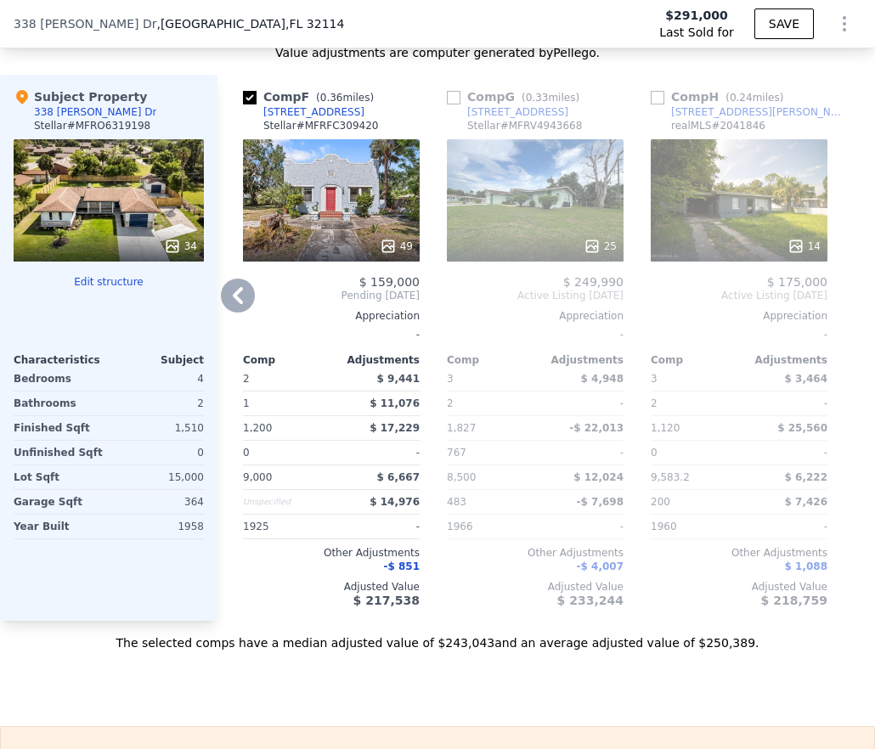
click at [235, 304] on icon at bounding box center [238, 295] width 10 height 17
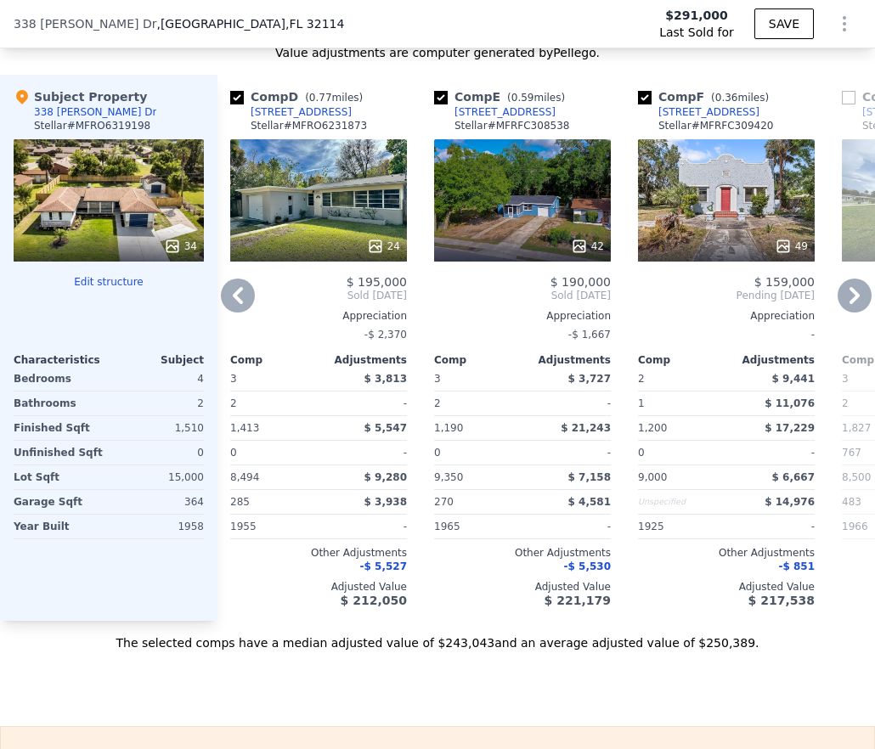
click at [235, 304] on icon at bounding box center [238, 295] width 10 height 17
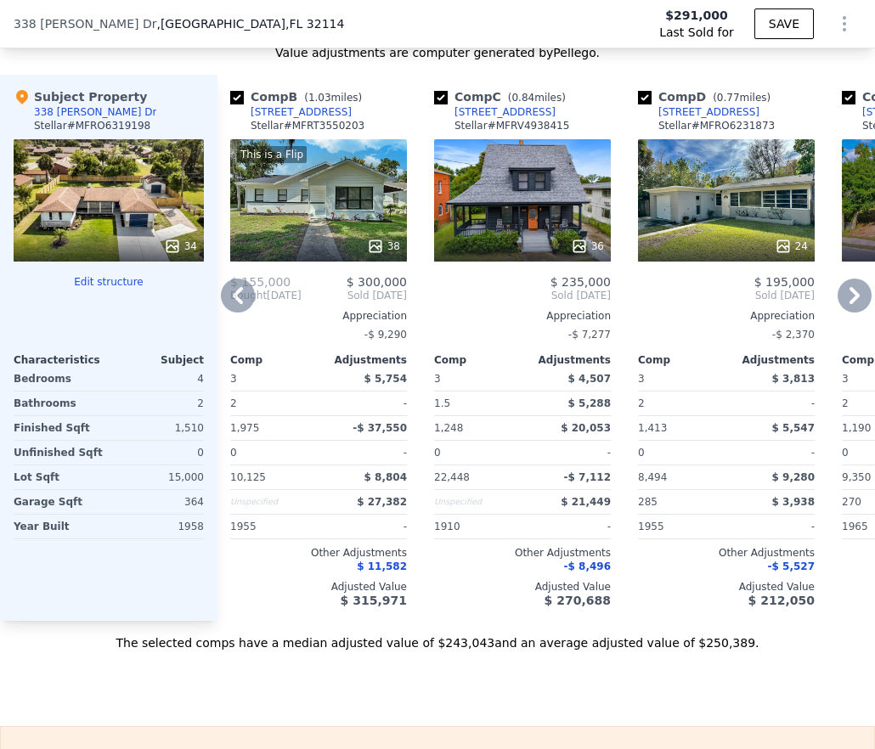
scroll to position [0, 0]
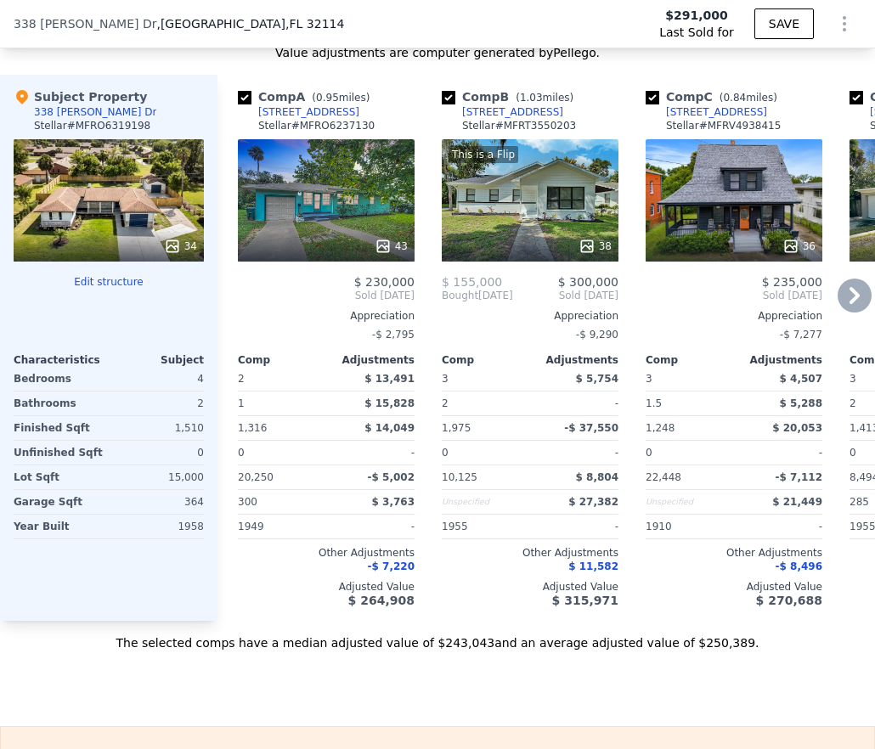
click at [340, 217] on div "43" at bounding box center [326, 200] width 177 height 122
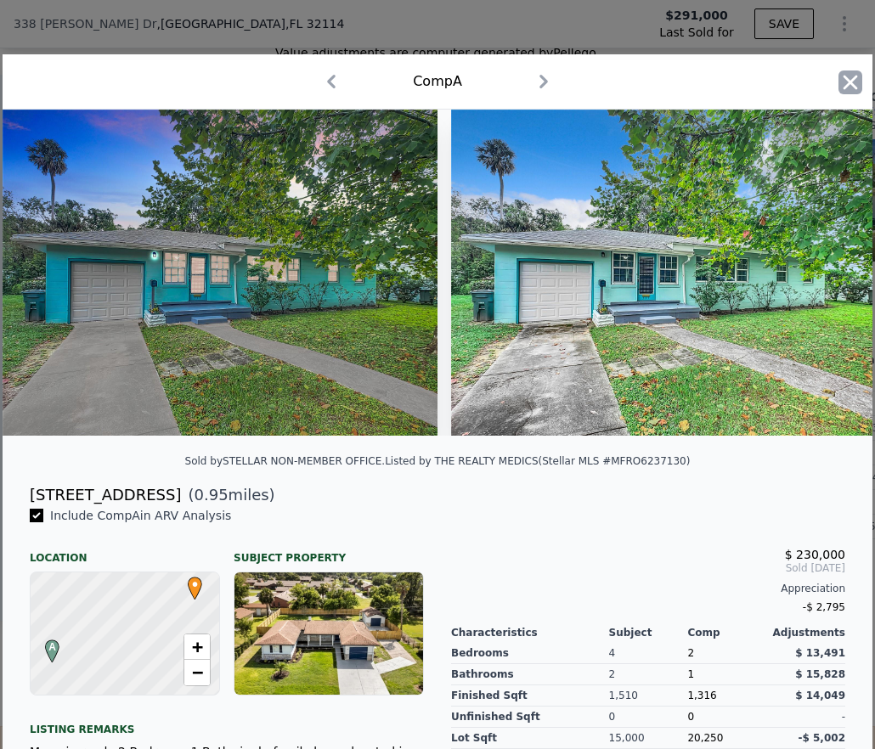
click at [846, 77] on icon "button" at bounding box center [850, 82] width 14 height 14
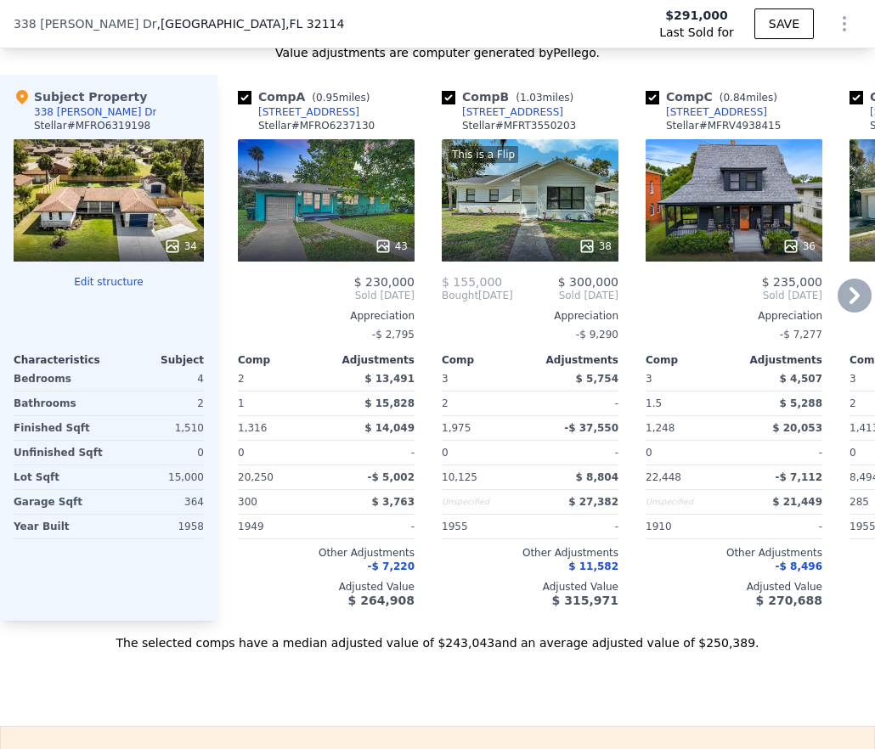
click at [532, 205] on div "This is a Flip 38" at bounding box center [530, 200] width 177 height 122
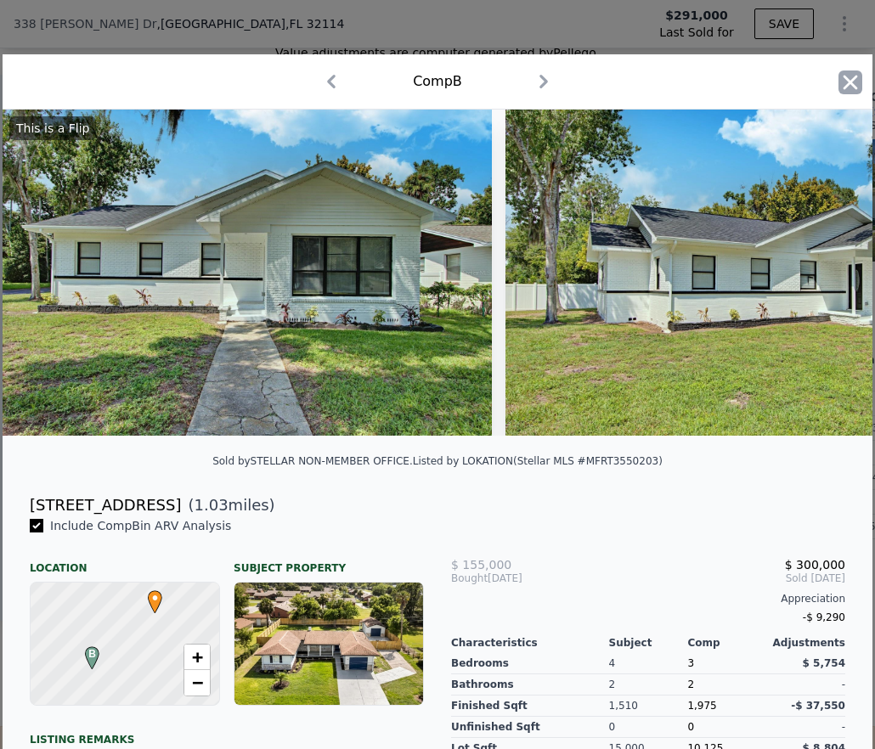
click at [838, 81] on icon "button" at bounding box center [850, 82] width 24 height 24
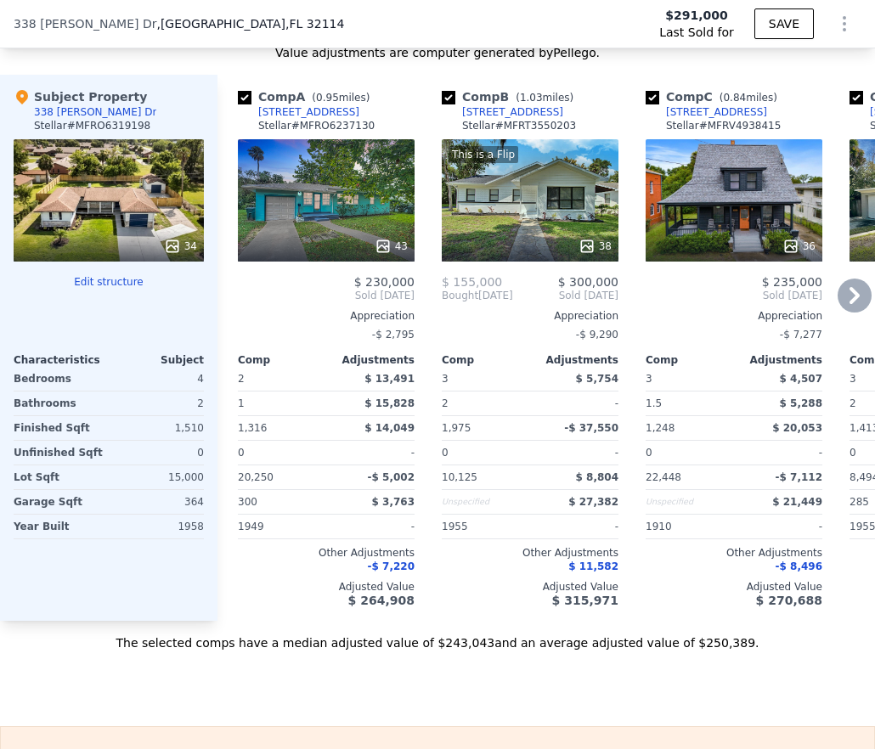
click at [728, 217] on div "36" at bounding box center [733, 200] width 177 height 122
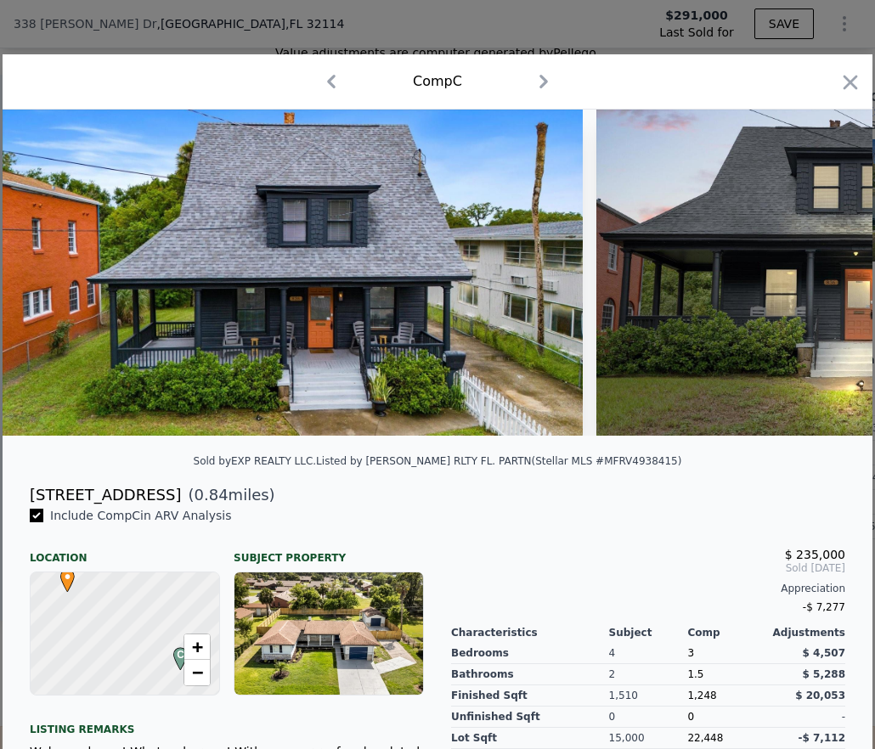
scroll to position [267, 0]
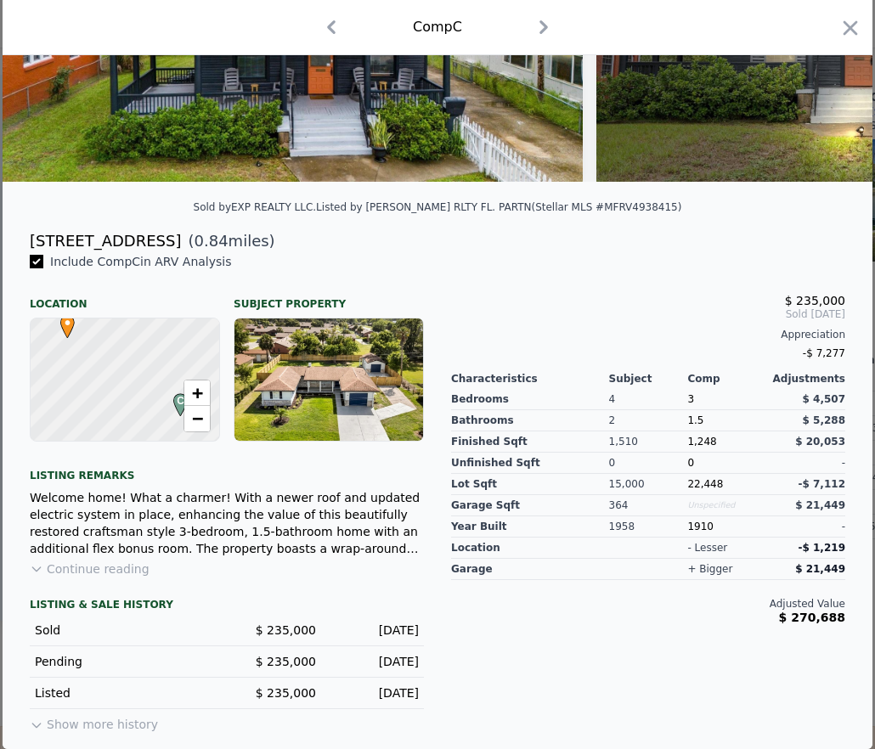
click at [132, 396] on div at bounding box center [124, 380] width 224 height 147
click at [192, 420] on span "−" at bounding box center [197, 418] width 11 height 21
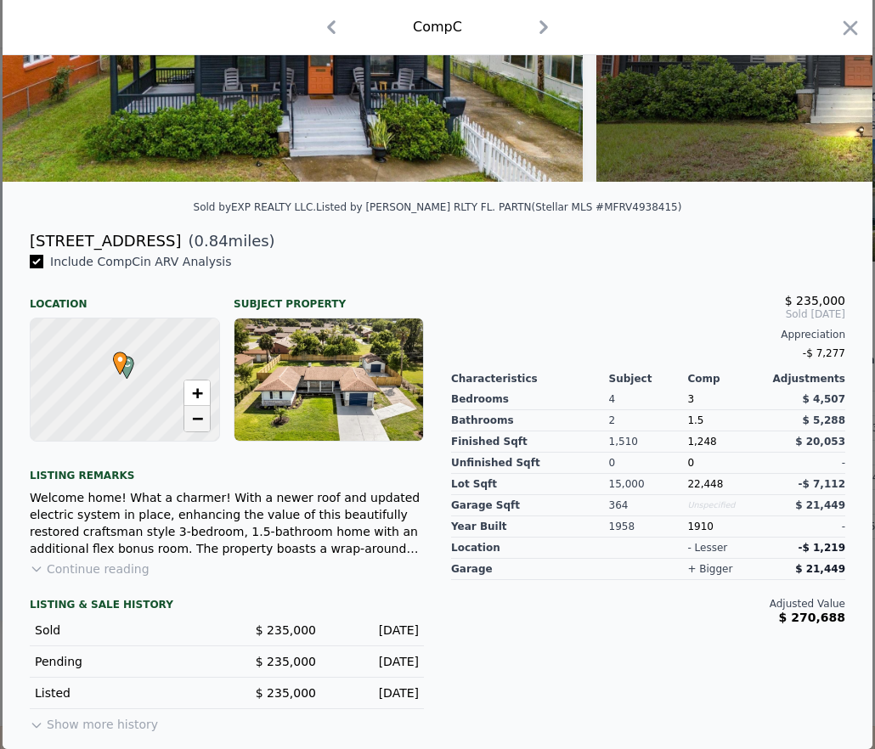
click at [192, 420] on span "−" at bounding box center [197, 418] width 11 height 21
click at [193, 385] on span "+" at bounding box center [197, 392] width 11 height 21
click at [194, 391] on span "+" at bounding box center [197, 392] width 11 height 21
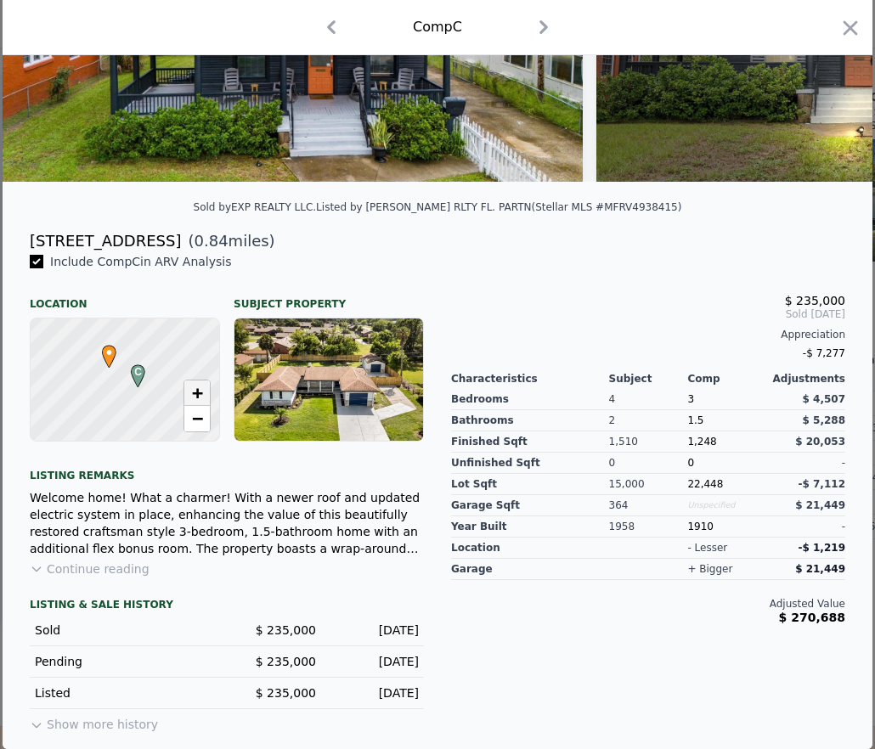
click at [194, 391] on span "+" at bounding box center [197, 392] width 11 height 21
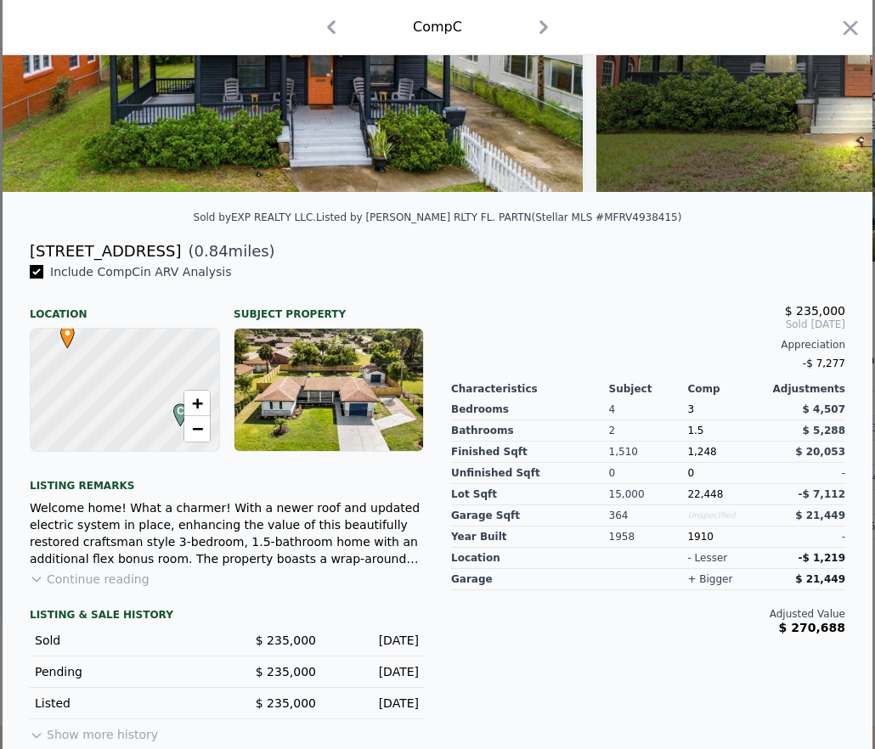
scroll to position [0, 0]
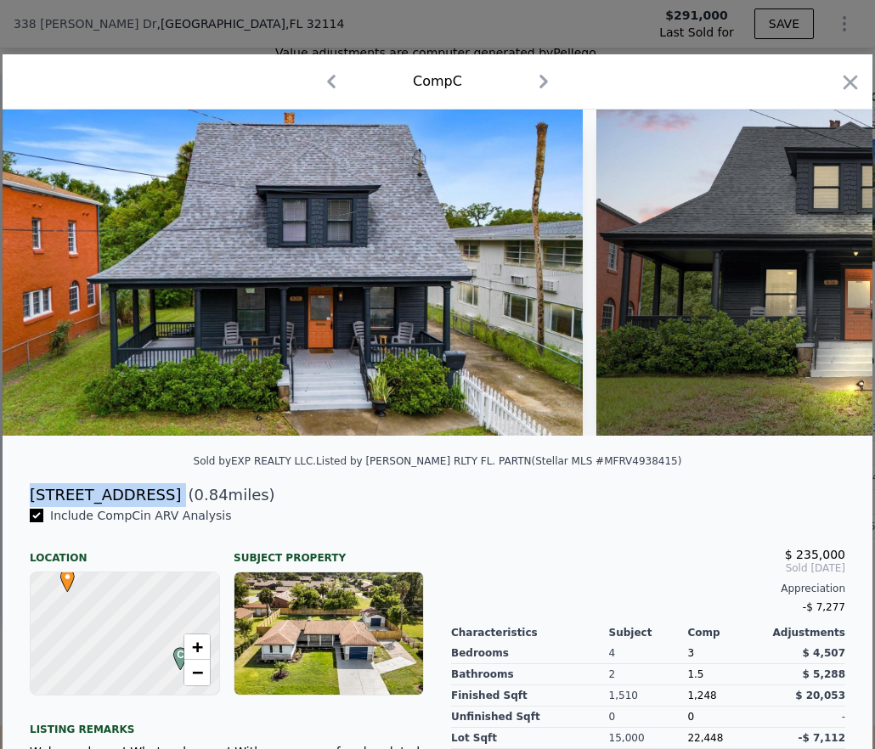
drag, startPoint x: 26, startPoint y: 508, endPoint x: 231, endPoint y: 502, distance: 204.7
click at [231, 502] on div "[STREET_ADDRESS] ( 0.84 miles)" at bounding box center [437, 495] width 842 height 24
copy div "[STREET_ADDRESS]"
type input "$ 264,000"
type input "-$ 60,563"
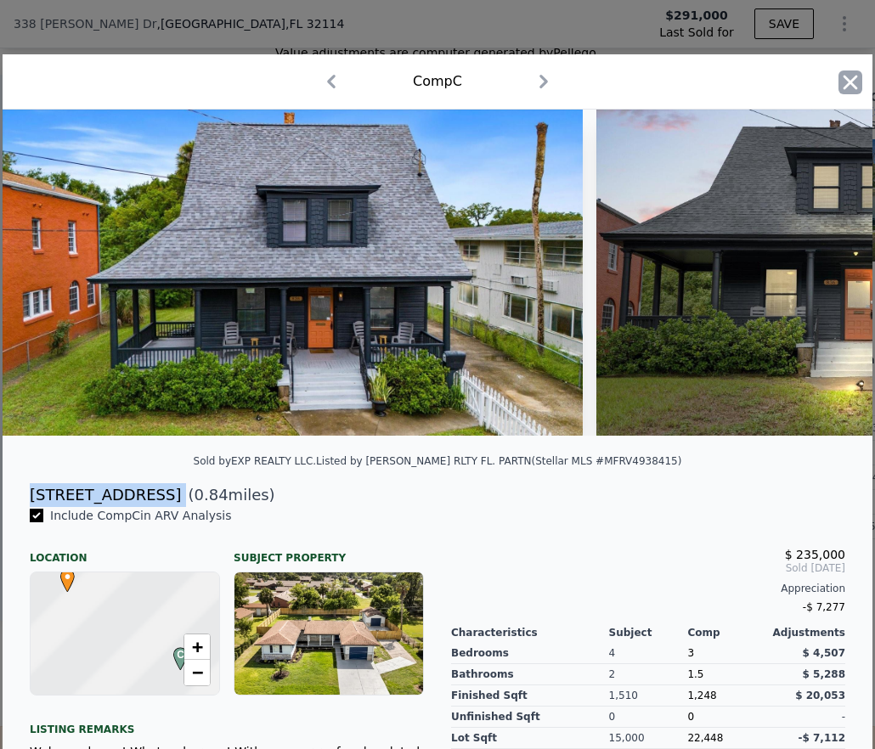
click at [840, 80] on icon "button" at bounding box center [850, 82] width 24 height 24
